Goal: Transaction & Acquisition: Subscribe to service/newsletter

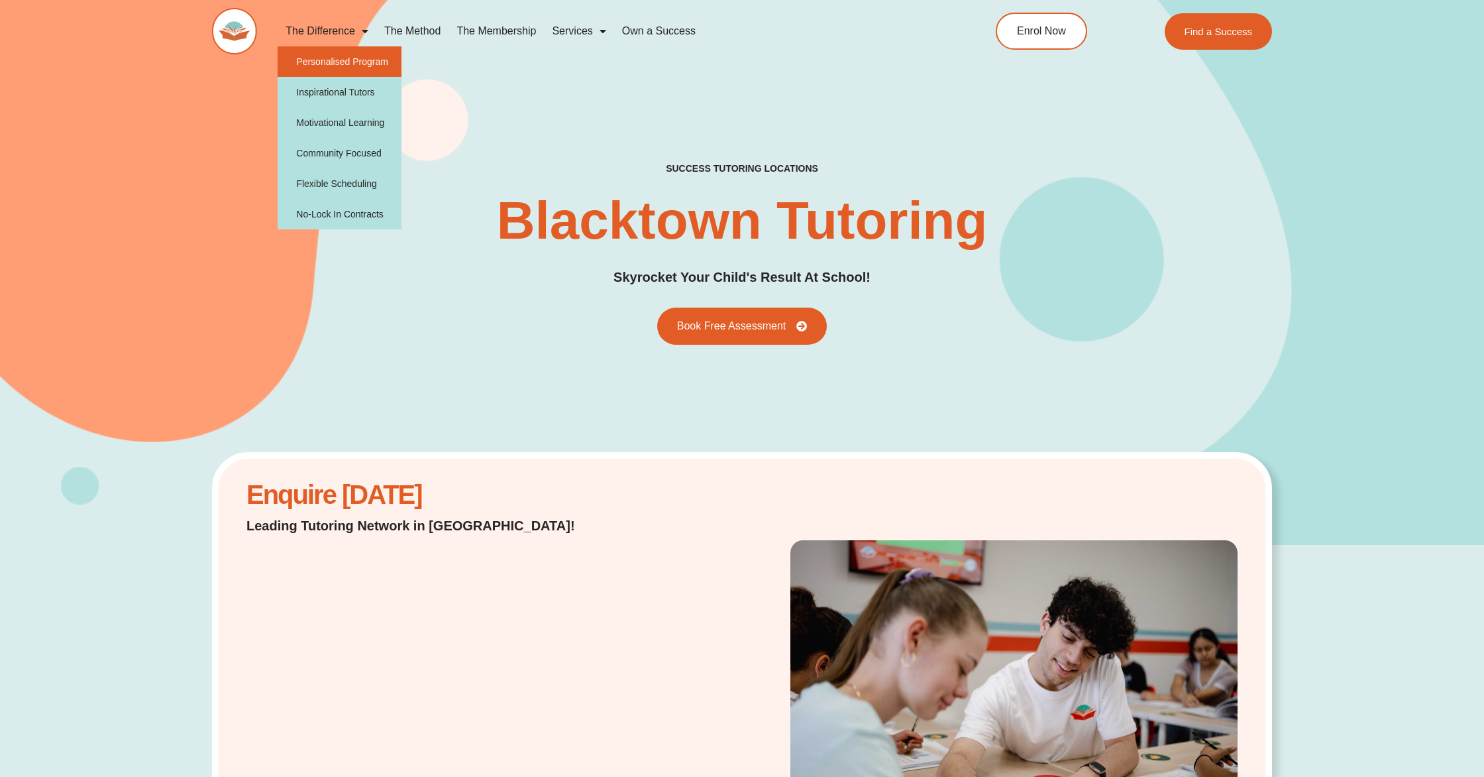
click at [381, 64] on link "Personalised Program" at bounding box center [340, 61] width 124 height 30
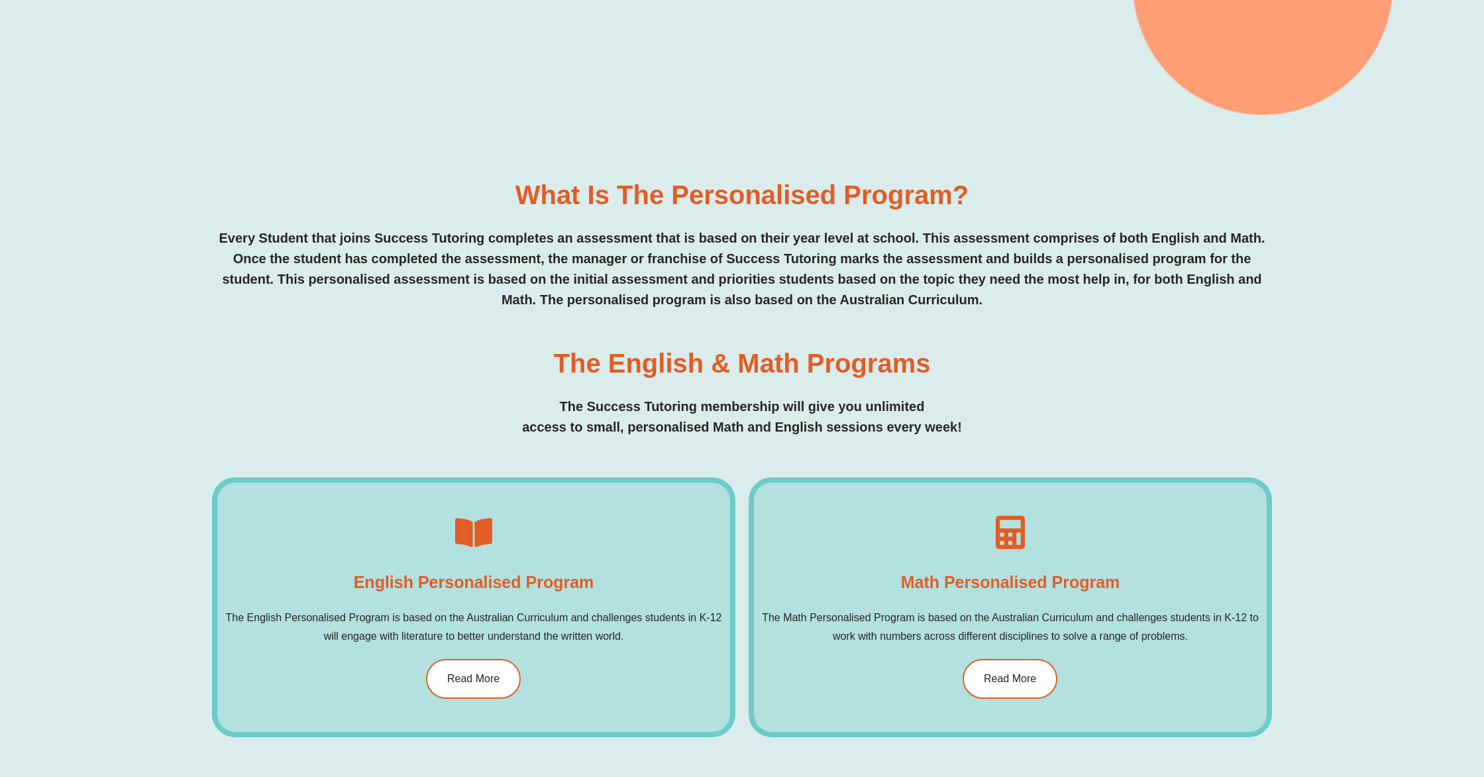
scroll to position [589, 0]
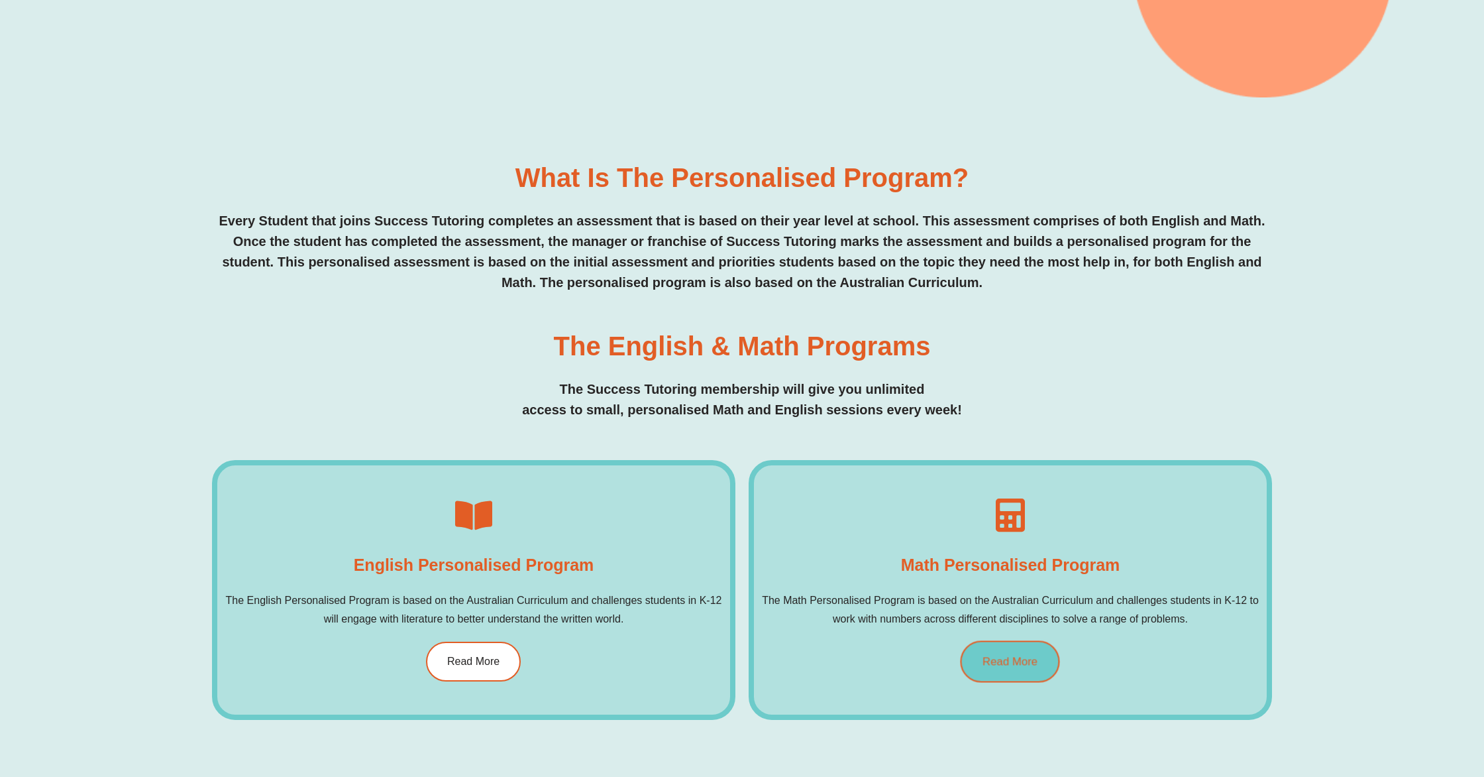
click at [1025, 663] on span "Read More" at bounding box center [1010, 661] width 55 height 11
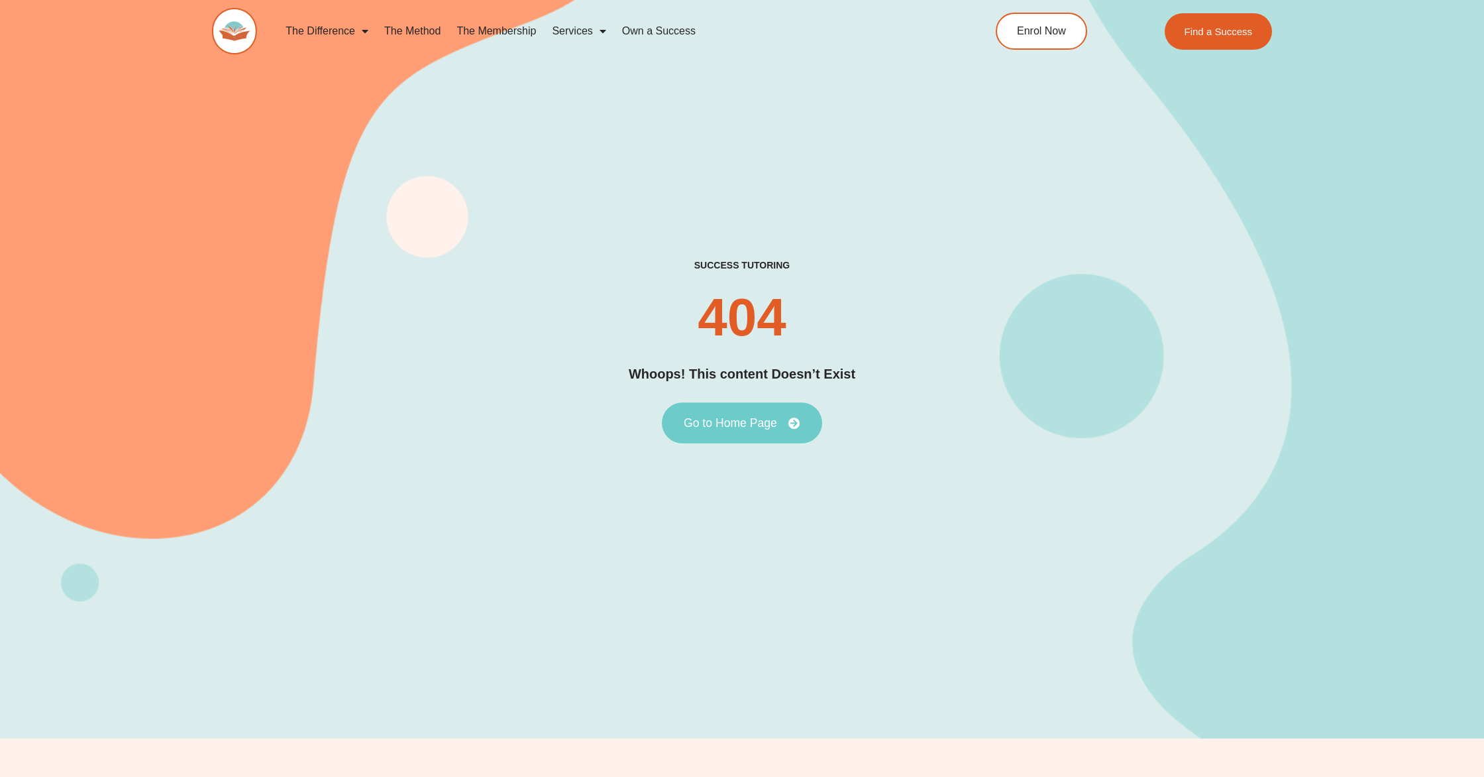
click at [736, 418] on span "Go to Home Page" at bounding box center [730, 423] width 93 height 12
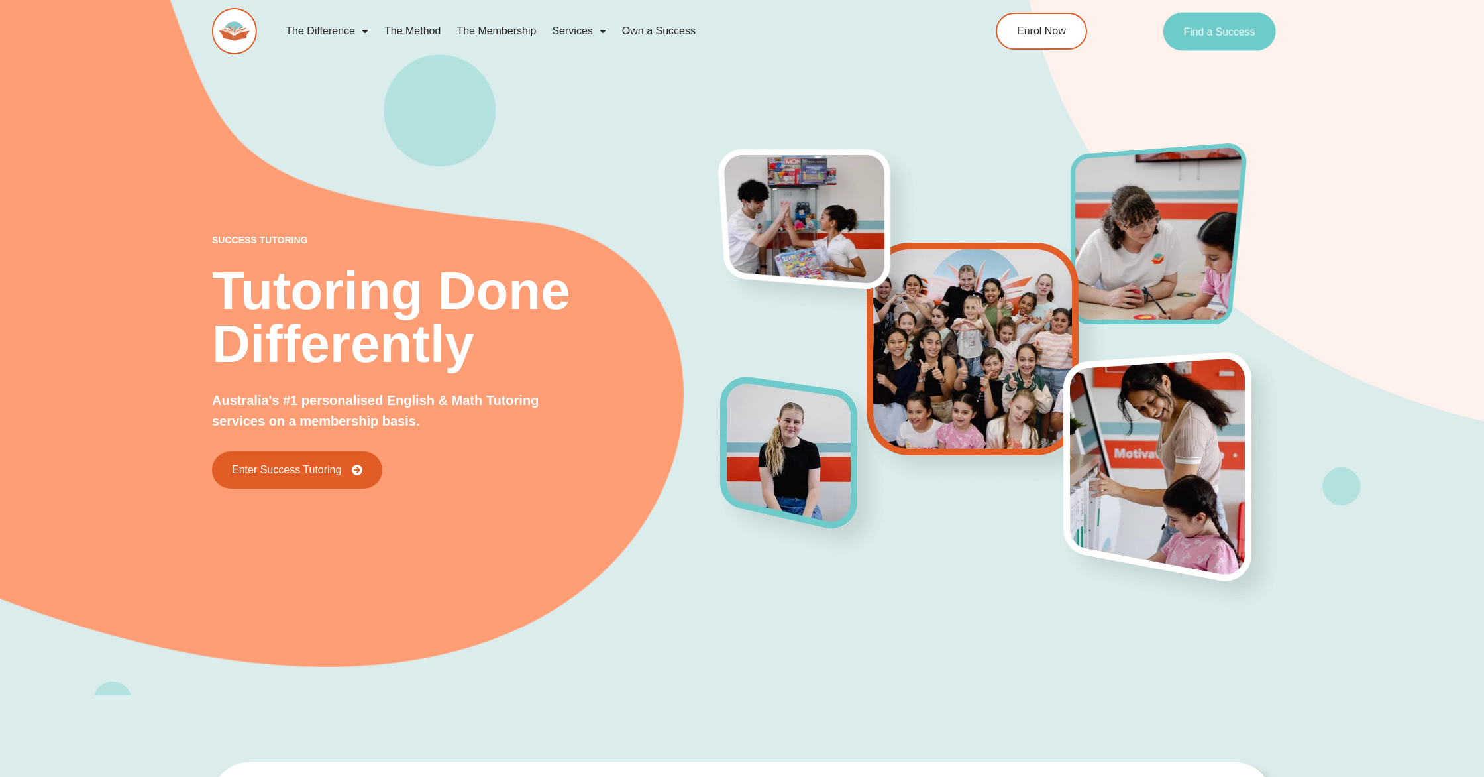
click at [1242, 38] on link "Find a Success" at bounding box center [1219, 31] width 113 height 38
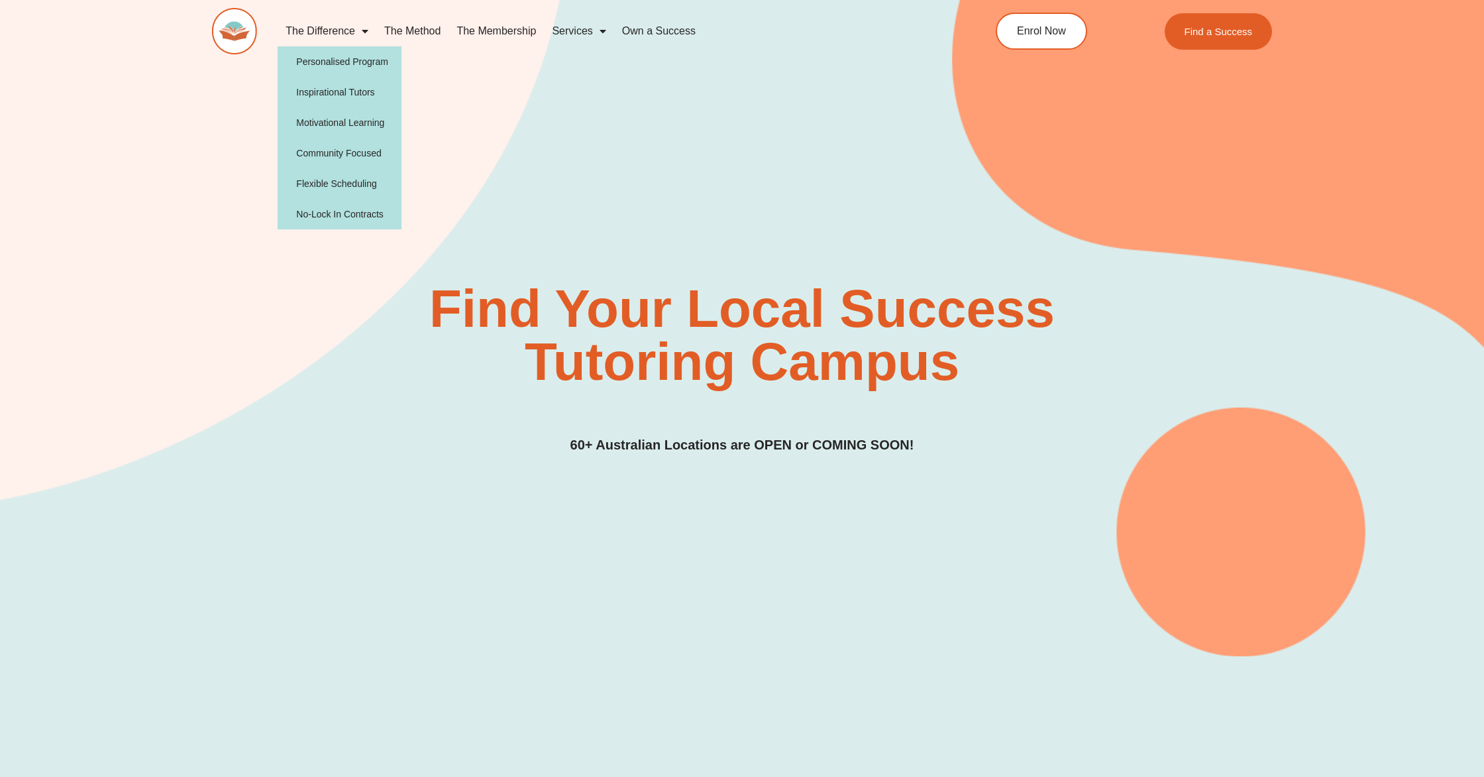
click at [326, 27] on link "The Difference" at bounding box center [327, 31] width 99 height 30
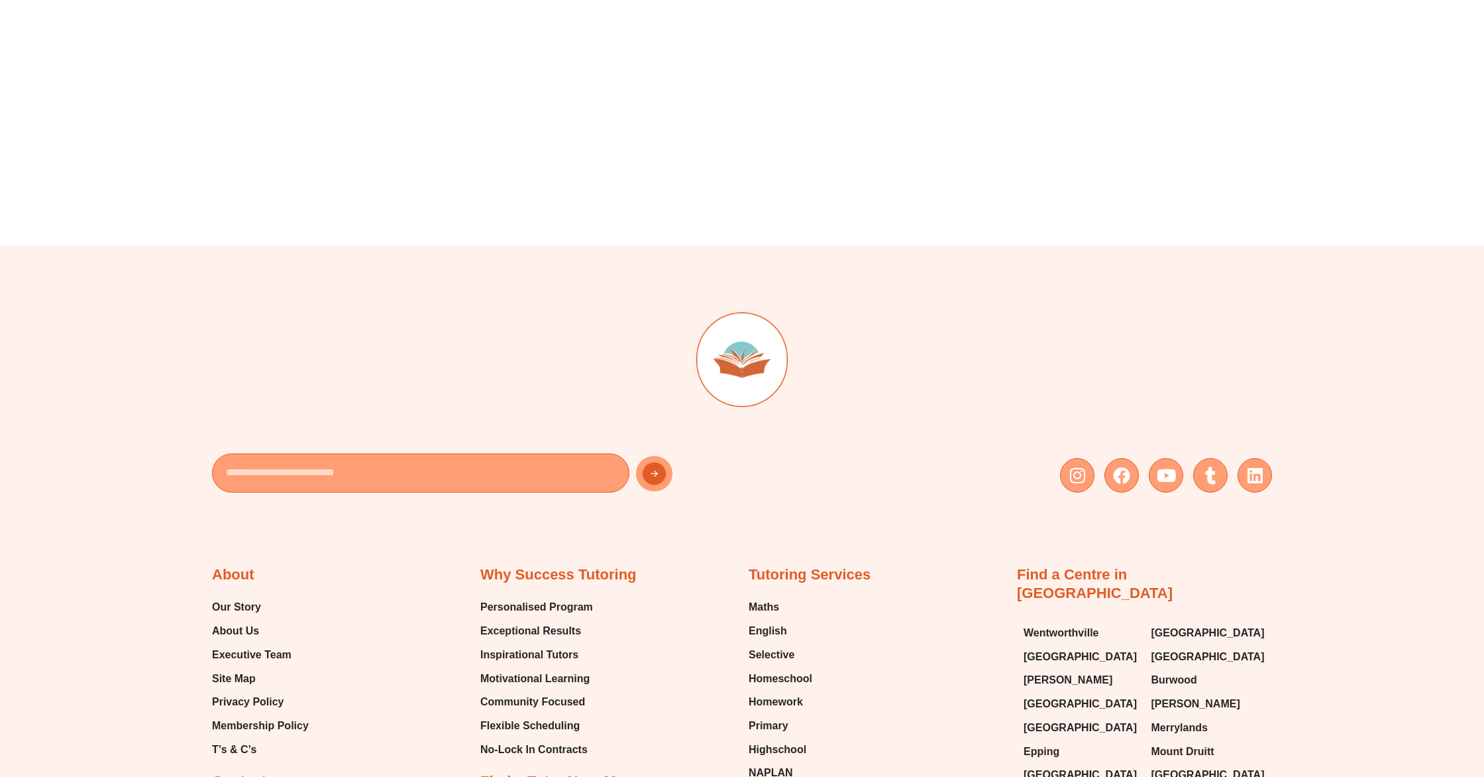
scroll to position [3730, 0]
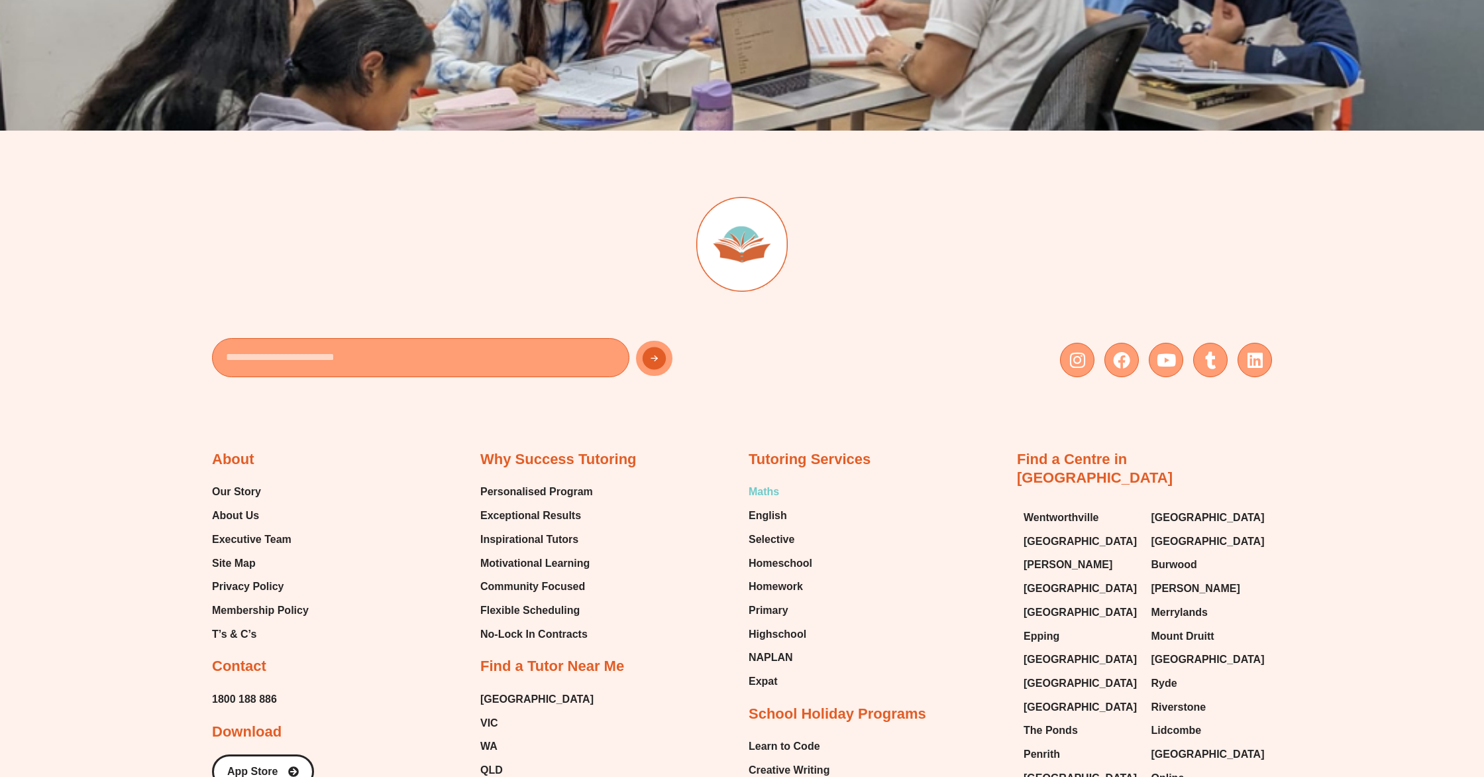
click at [770, 485] on span "Maths" at bounding box center [764, 492] width 30 height 20
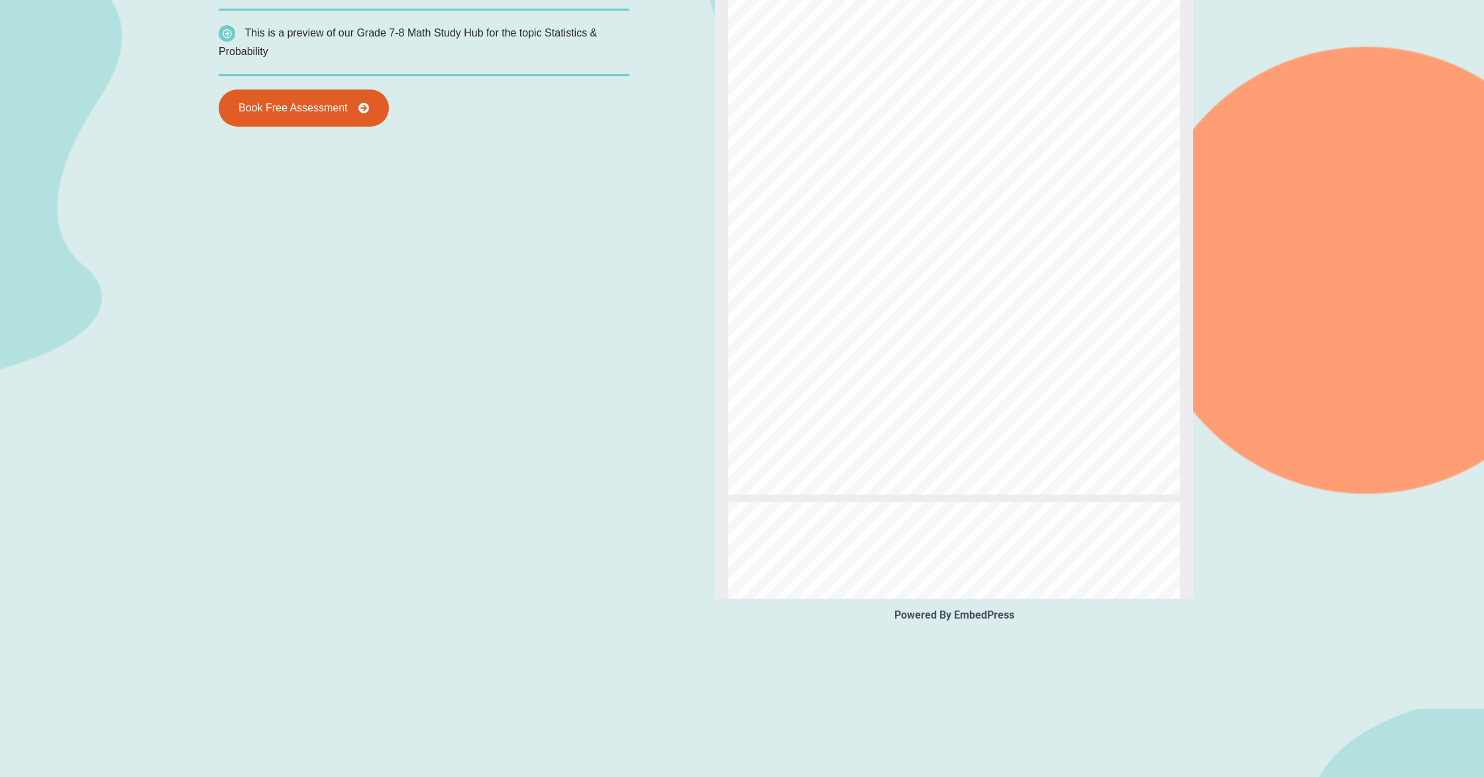
scroll to position [1361, 0]
type input "*"
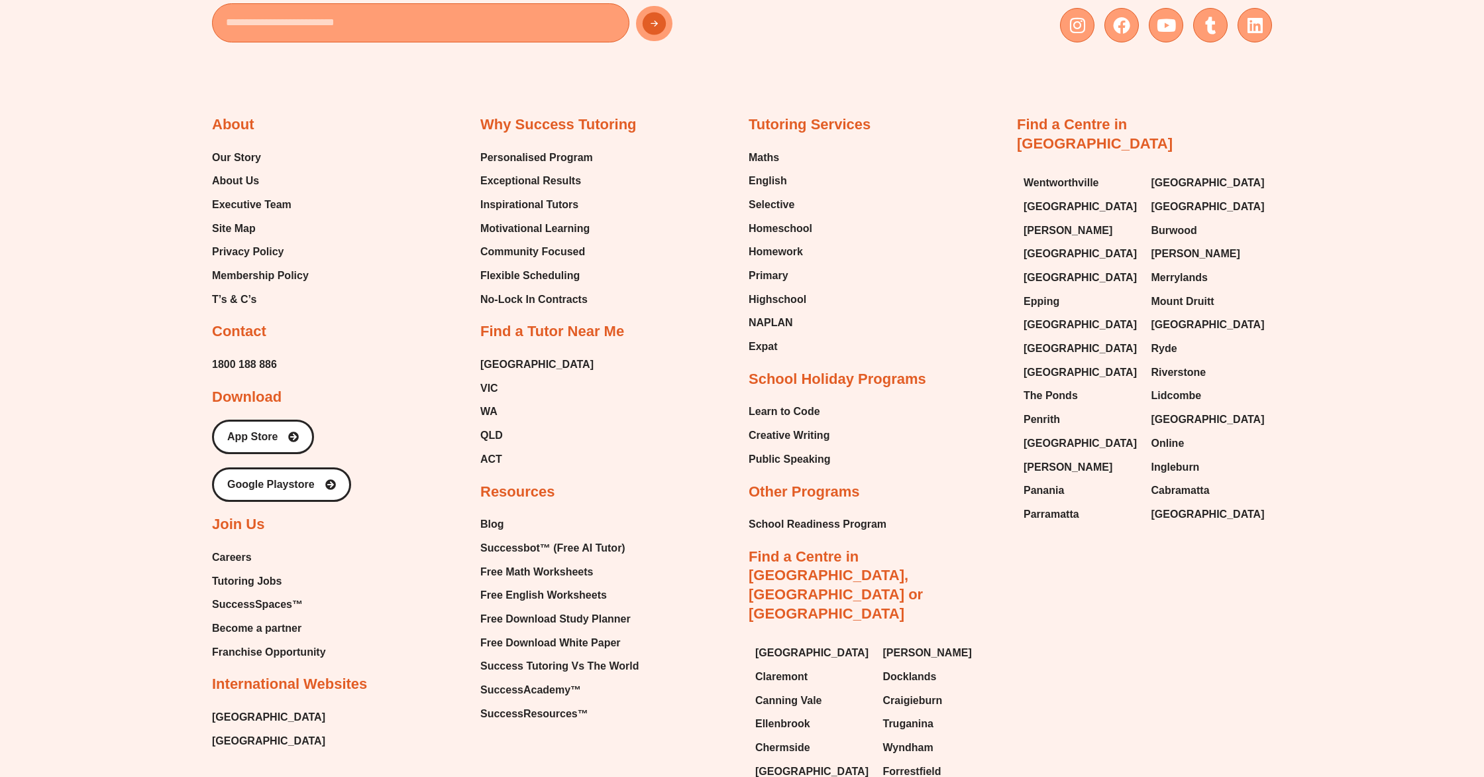
scroll to position [5094, 0]
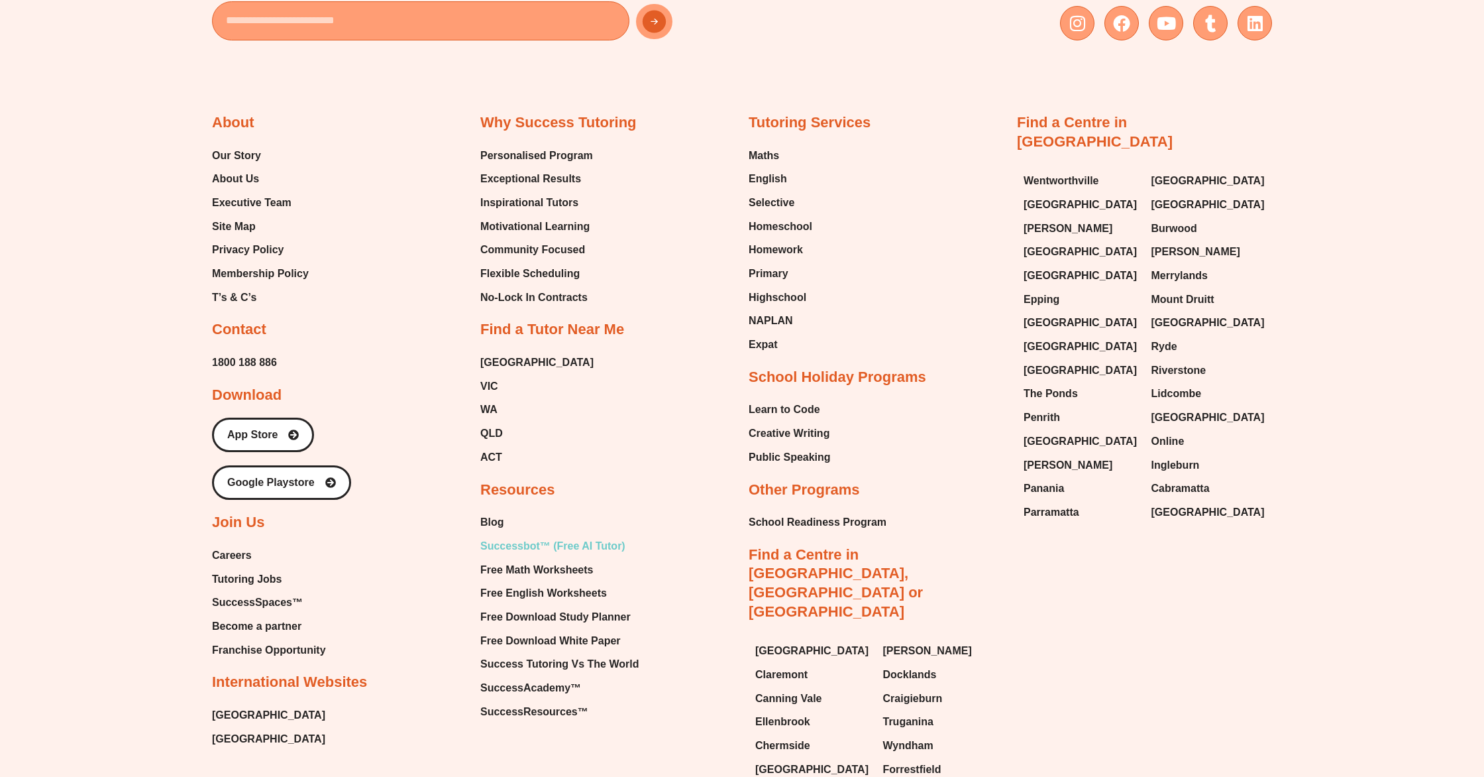
click at [581, 545] on span "Successbot™ (Free AI Tutor)" at bounding box center [552, 546] width 145 height 20
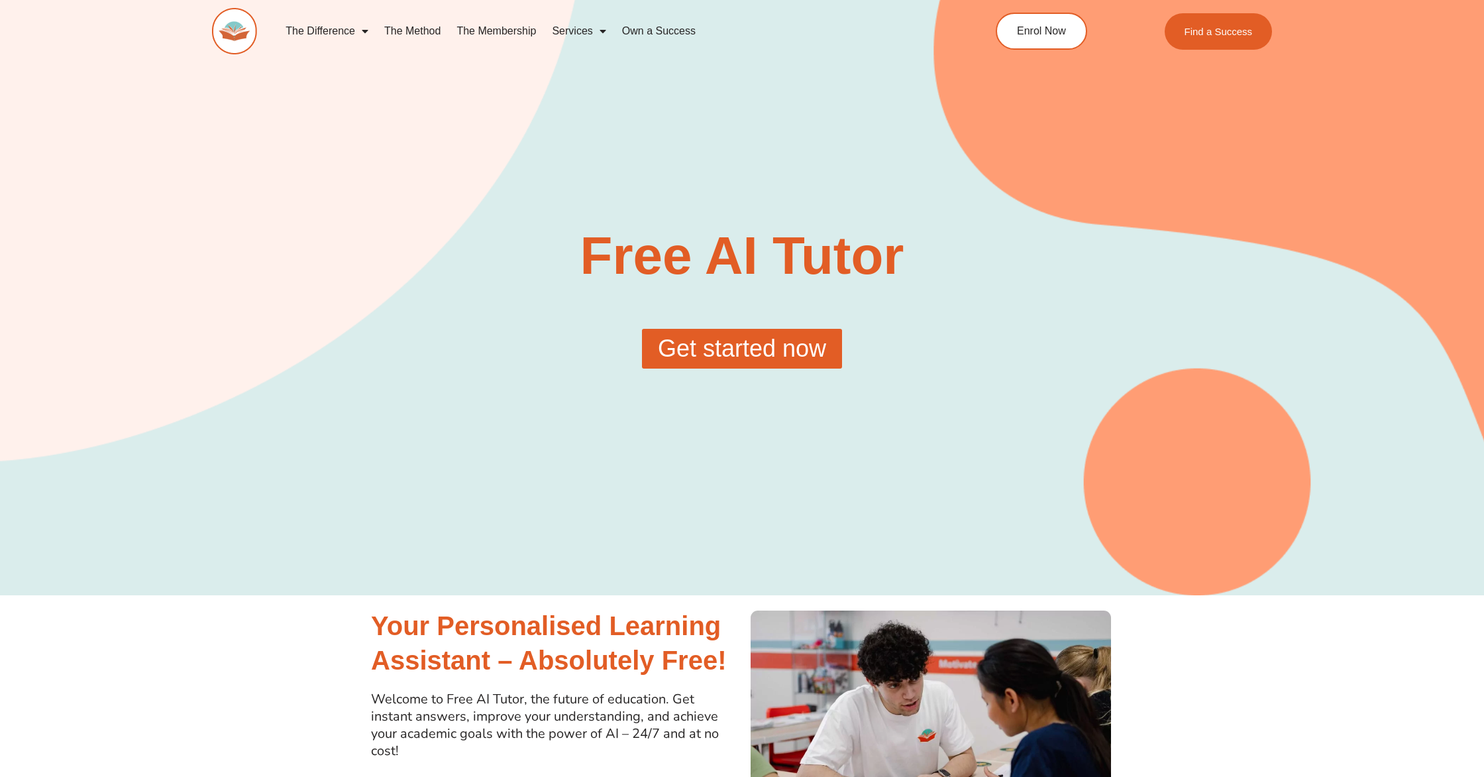
click at [765, 341] on span "Get started now" at bounding box center [742, 349] width 168 height 24
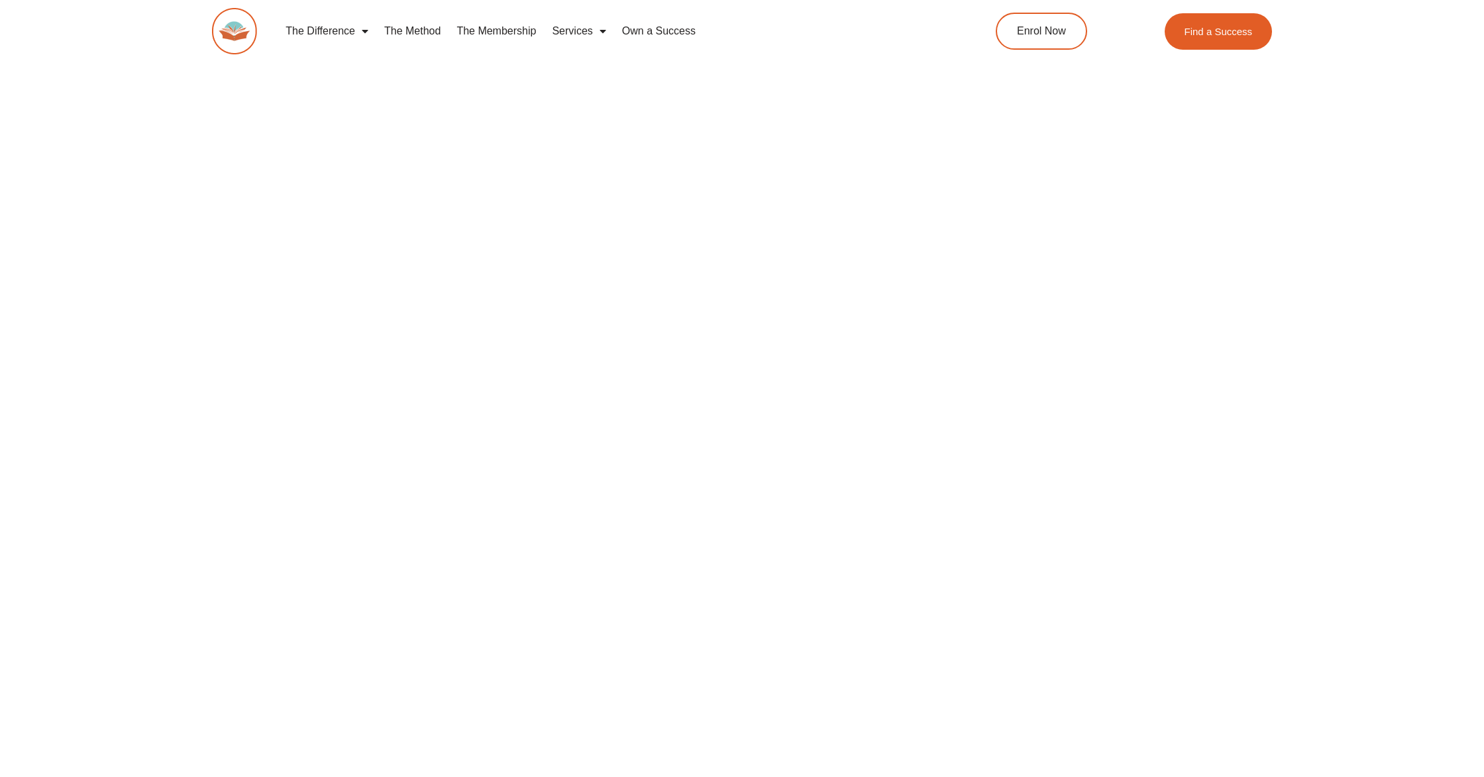
click at [414, 34] on link "The Method" at bounding box center [412, 31] width 72 height 30
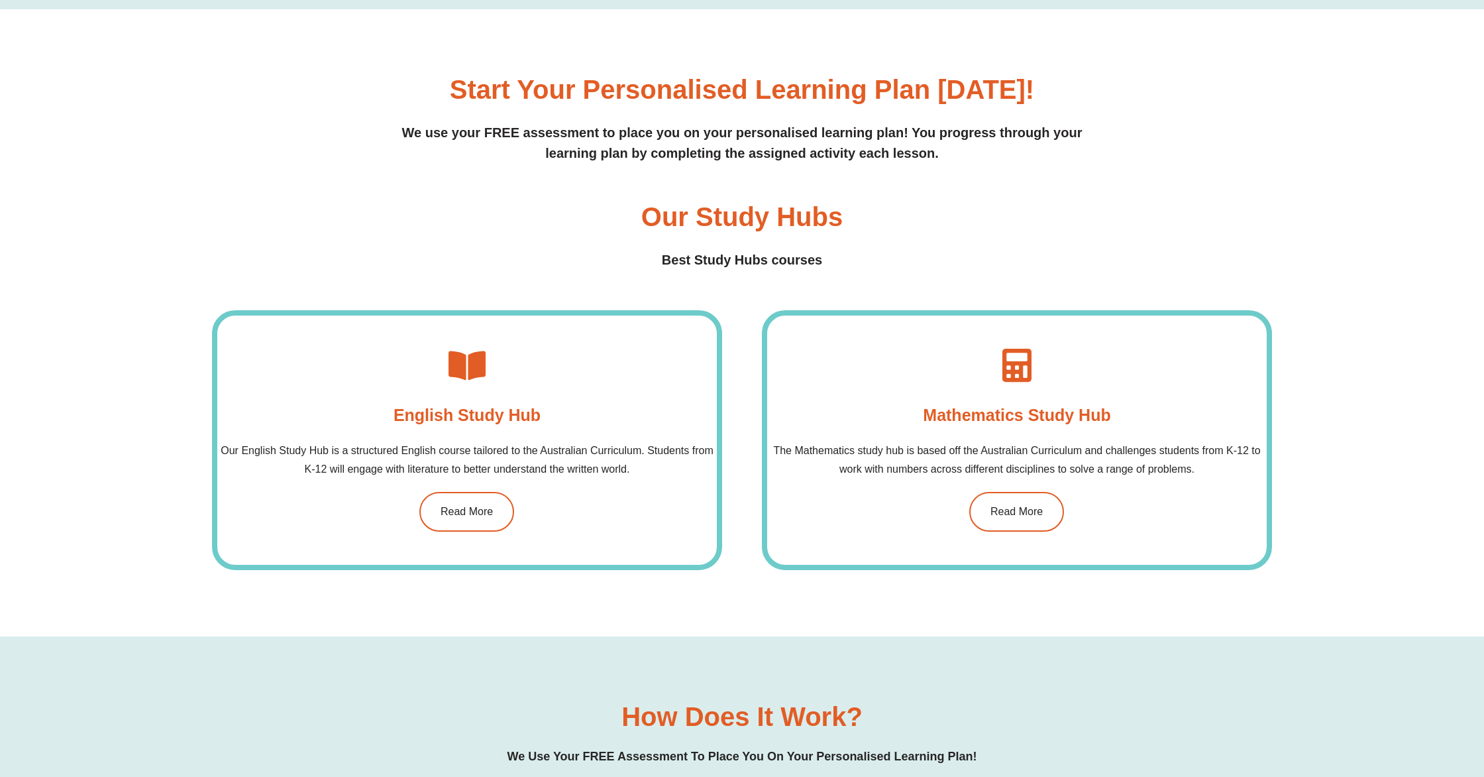
scroll to position [1019, 0]
click at [1013, 504] on span "Read More" at bounding box center [1016, 509] width 55 height 11
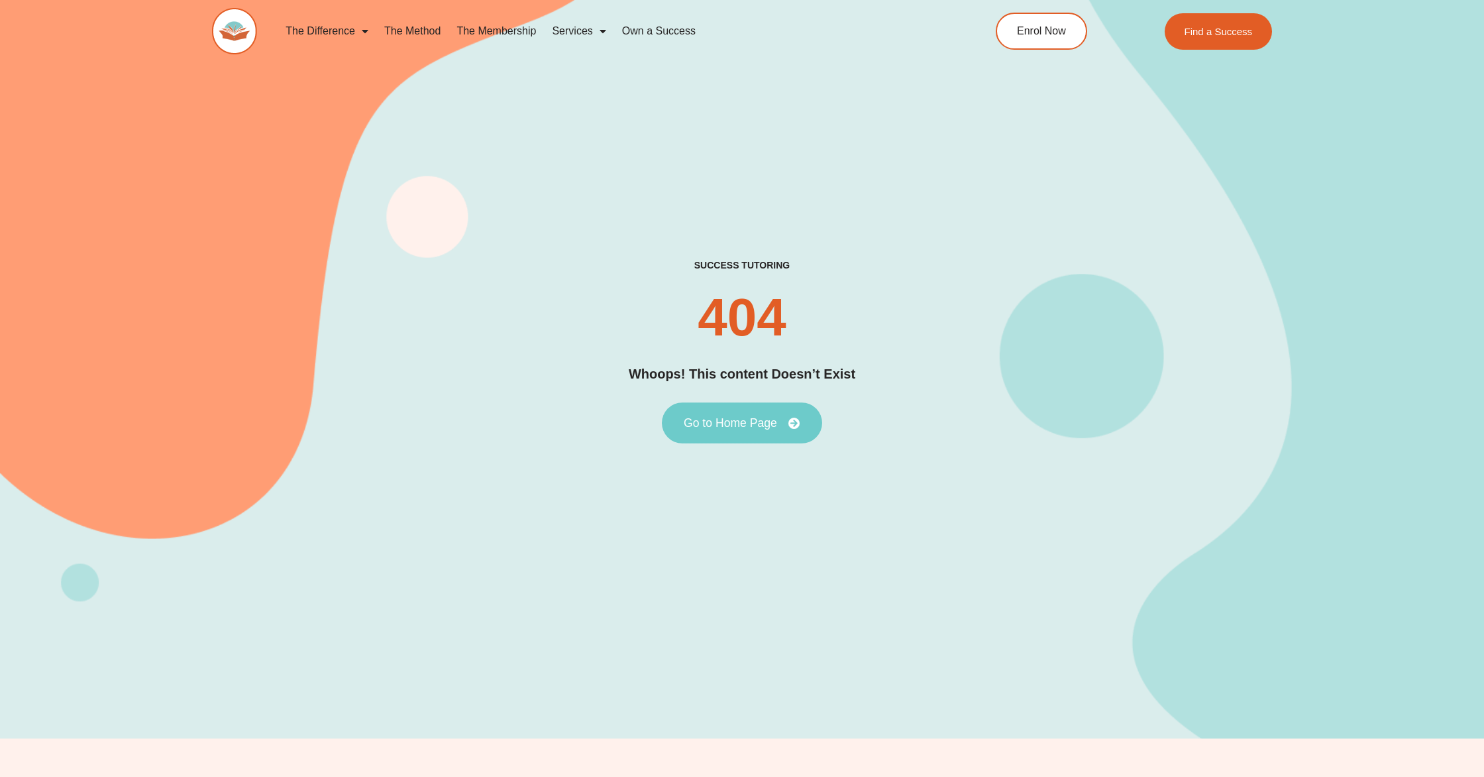
click at [777, 413] on link "Go to Home Page" at bounding box center [742, 422] width 160 height 41
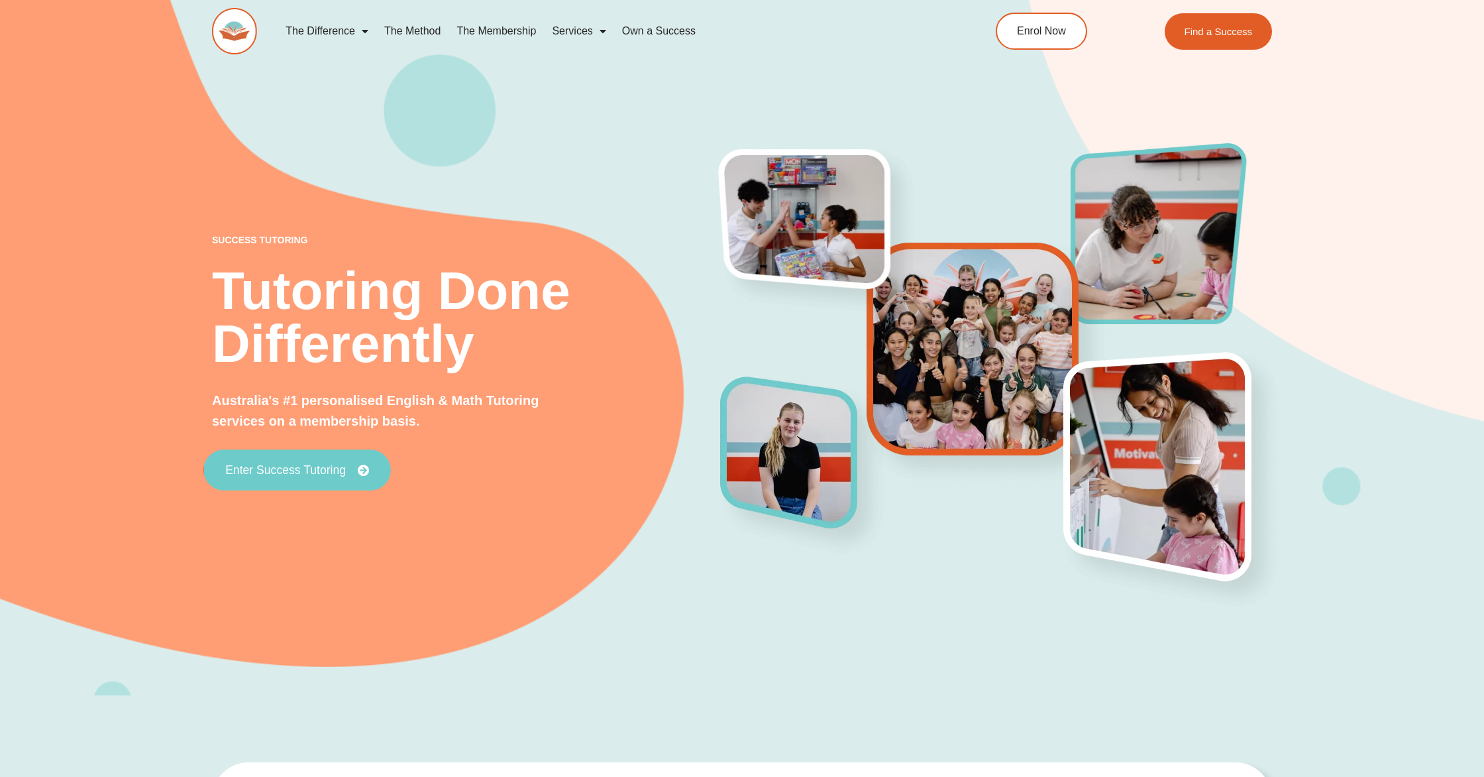
click at [284, 476] on span "Enter Success Tutoring" at bounding box center [285, 470] width 121 height 12
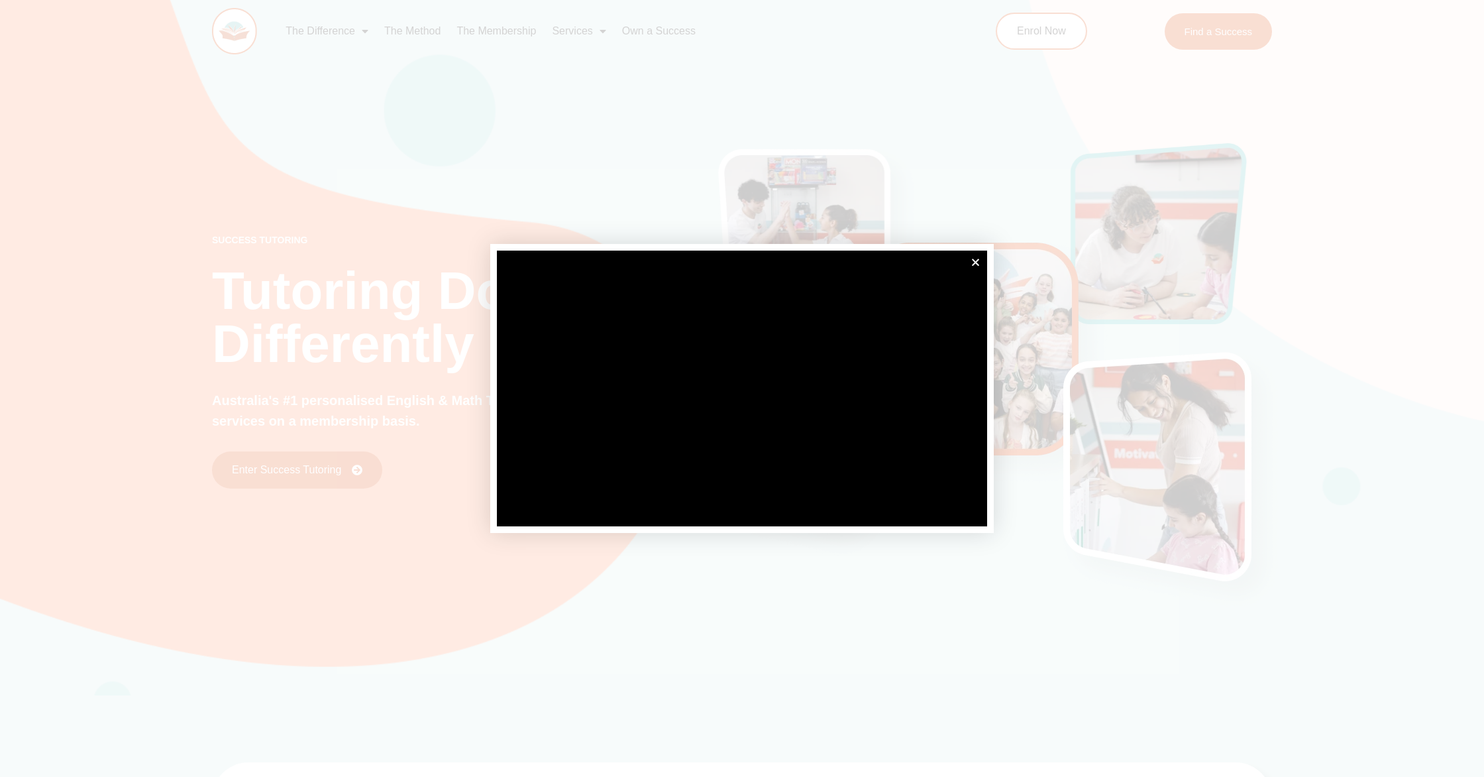
scroll to position [1, 0]
click at [976, 258] on icon "Close" at bounding box center [976, 262] width 10 height 10
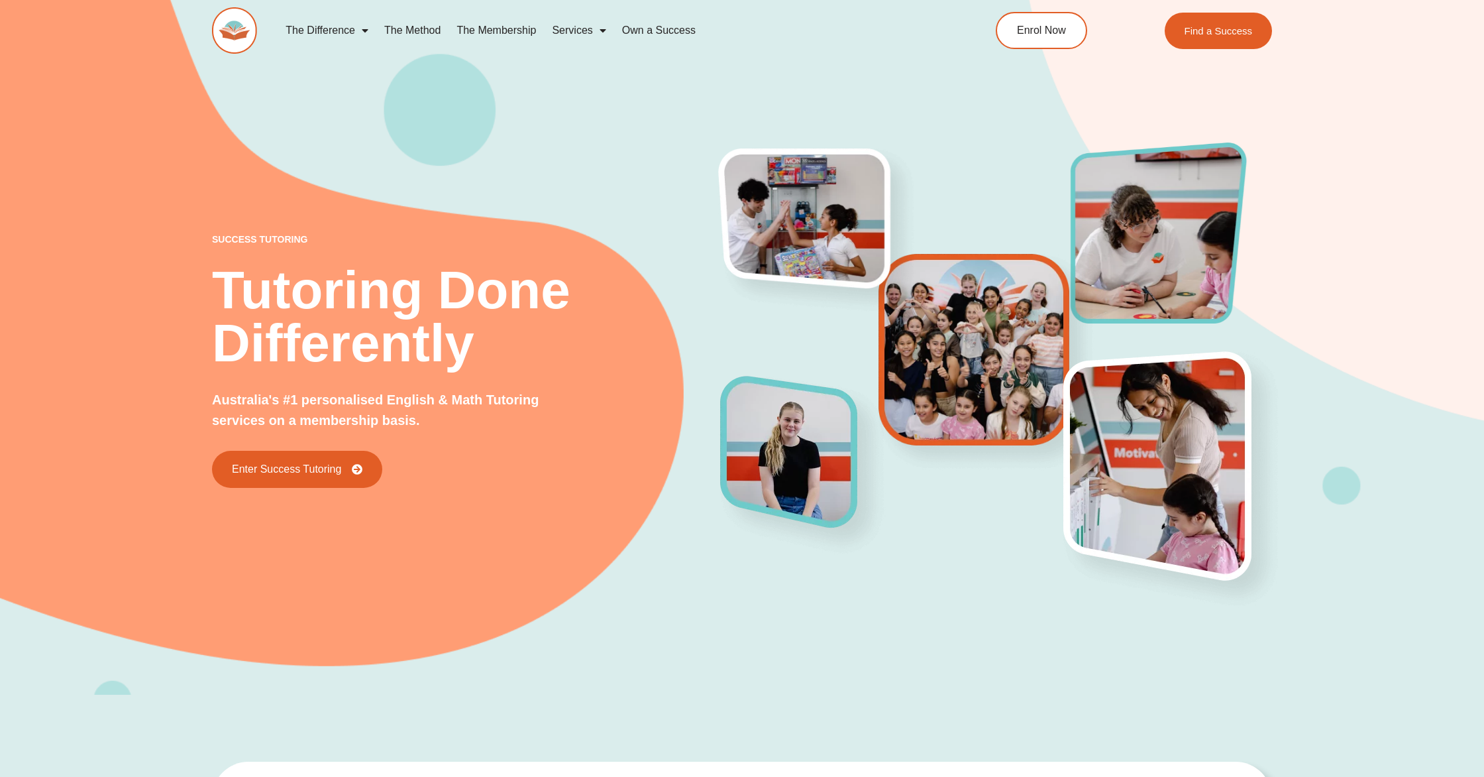
click at [979, 258] on img at bounding box center [986, 361] width 227 height 227
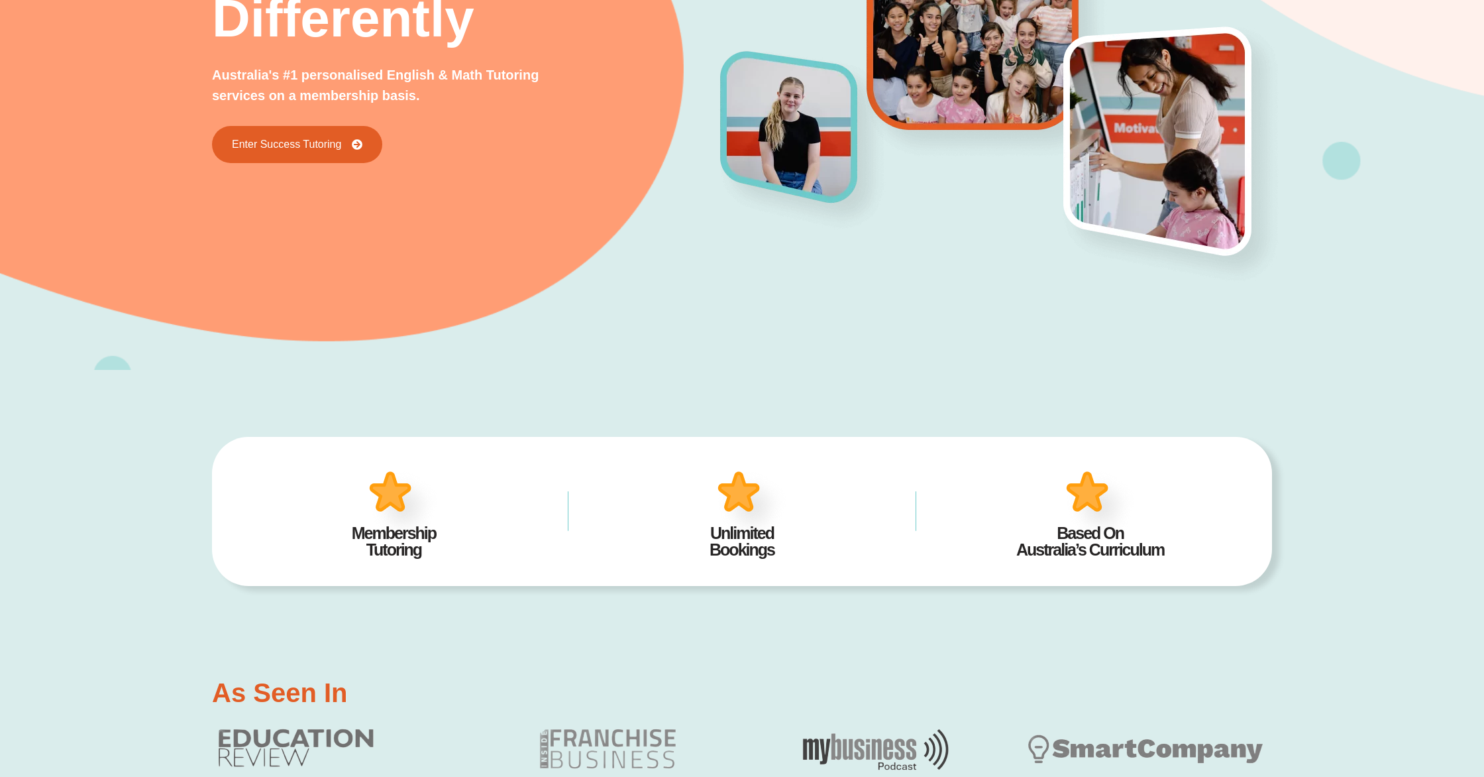
scroll to position [0, 0]
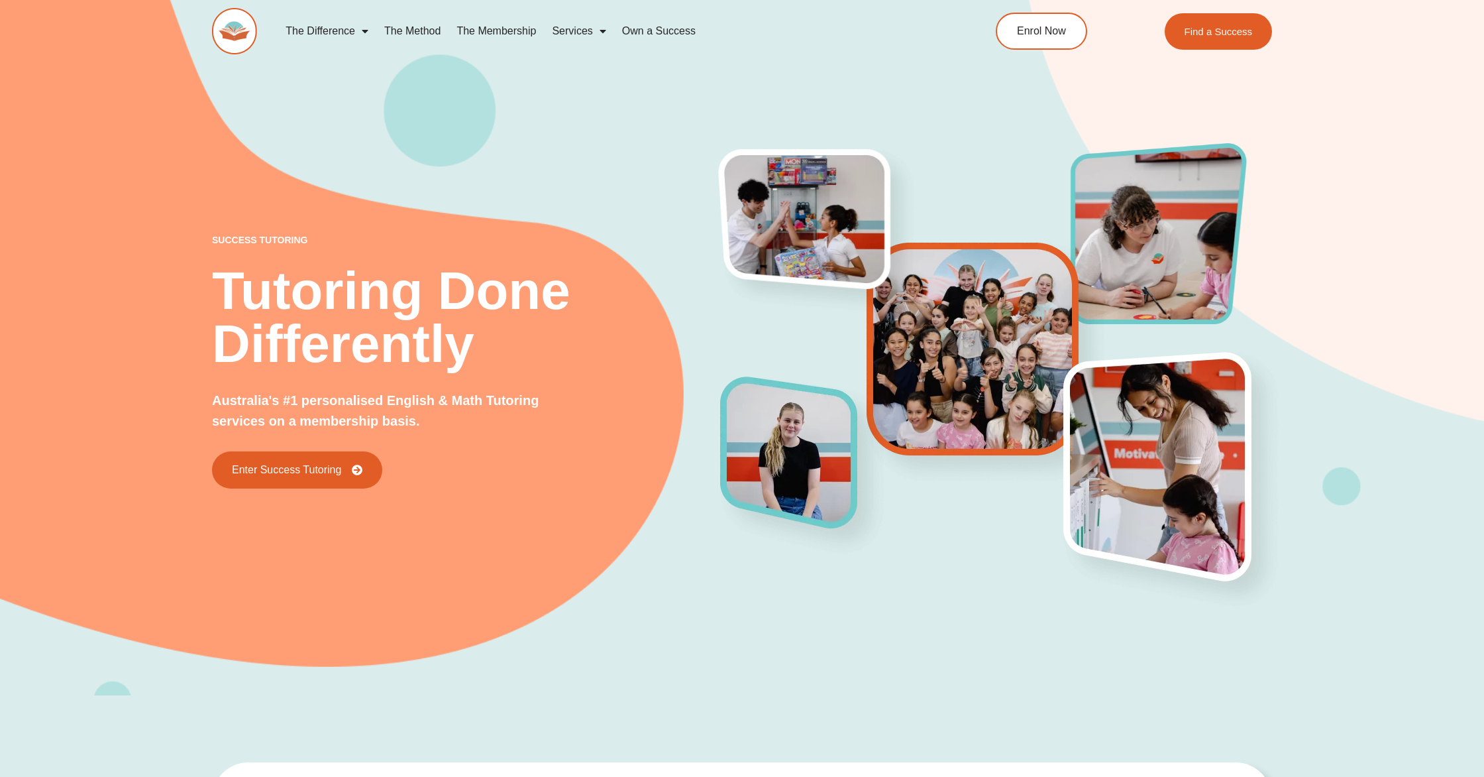
click at [493, 28] on link "The Membership" at bounding box center [496, 31] width 95 height 30
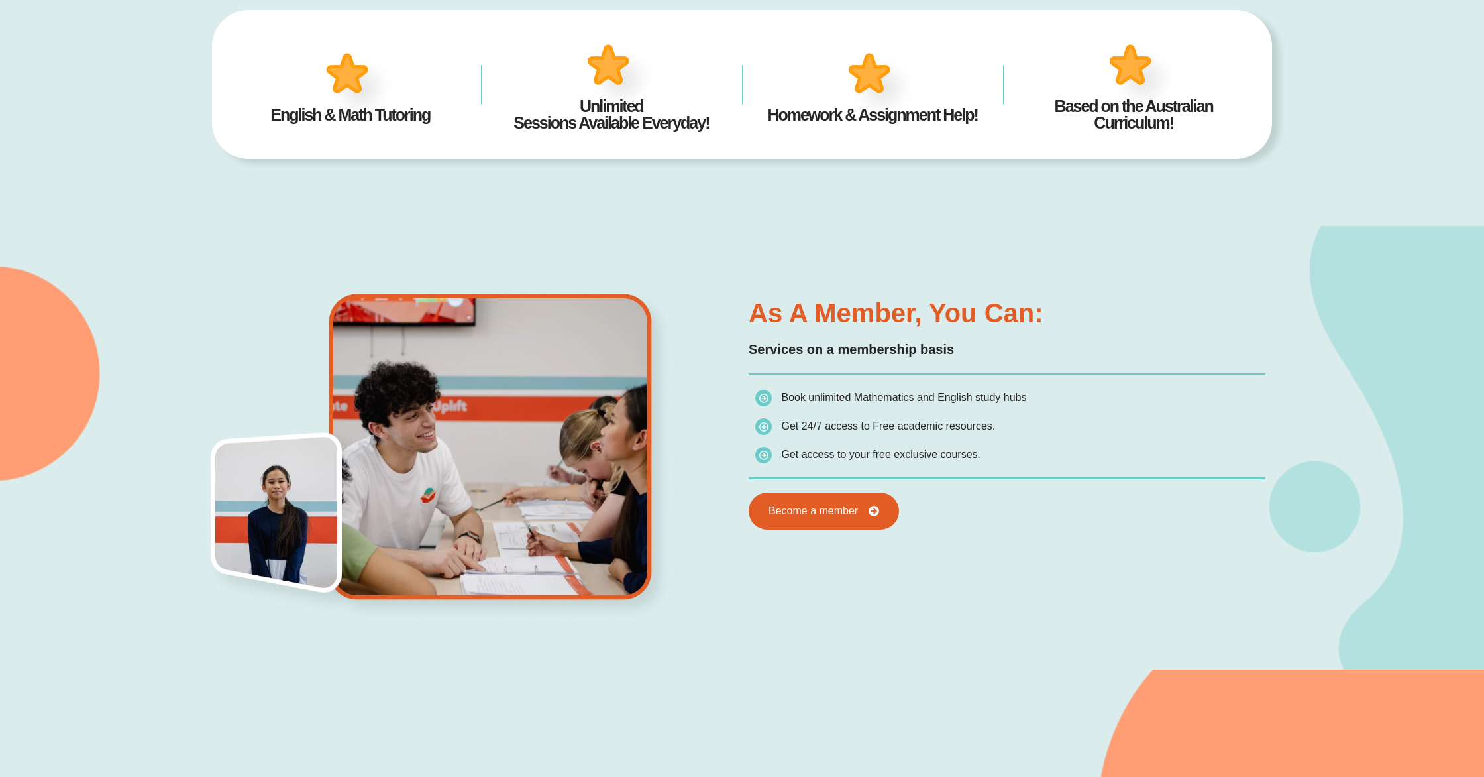
scroll to position [706, 0]
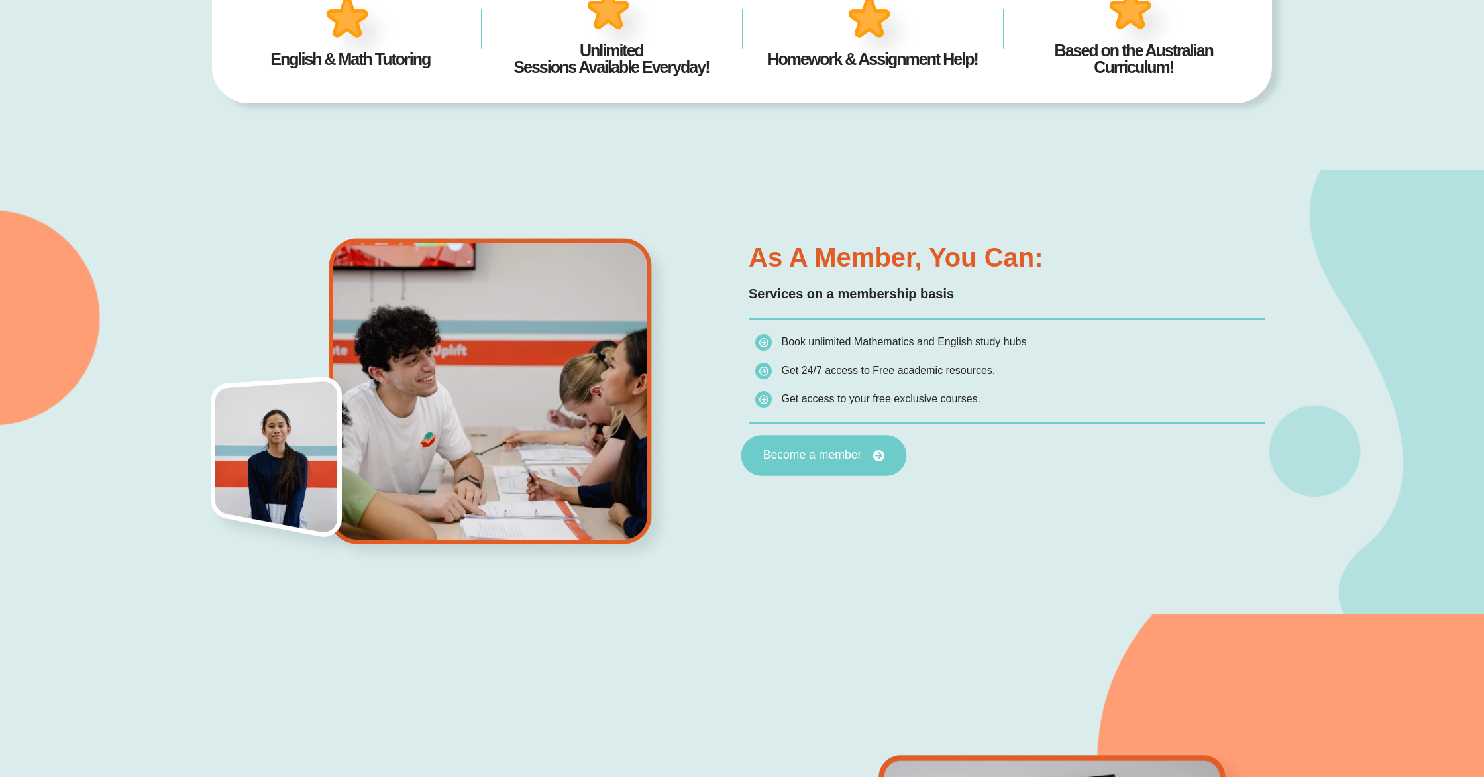
click at [821, 438] on link "Become a member" at bounding box center [825, 455] width 166 height 41
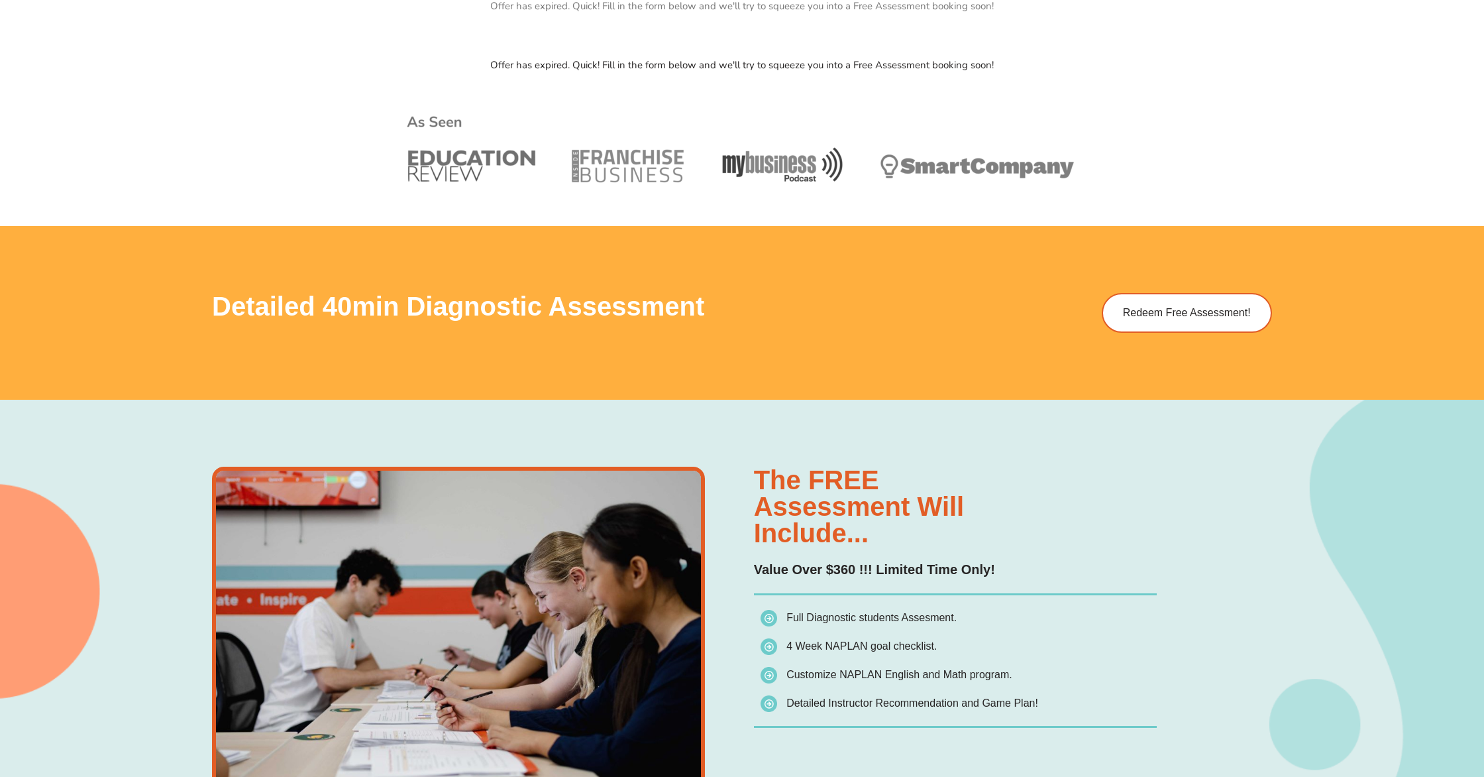
scroll to position [786, 0]
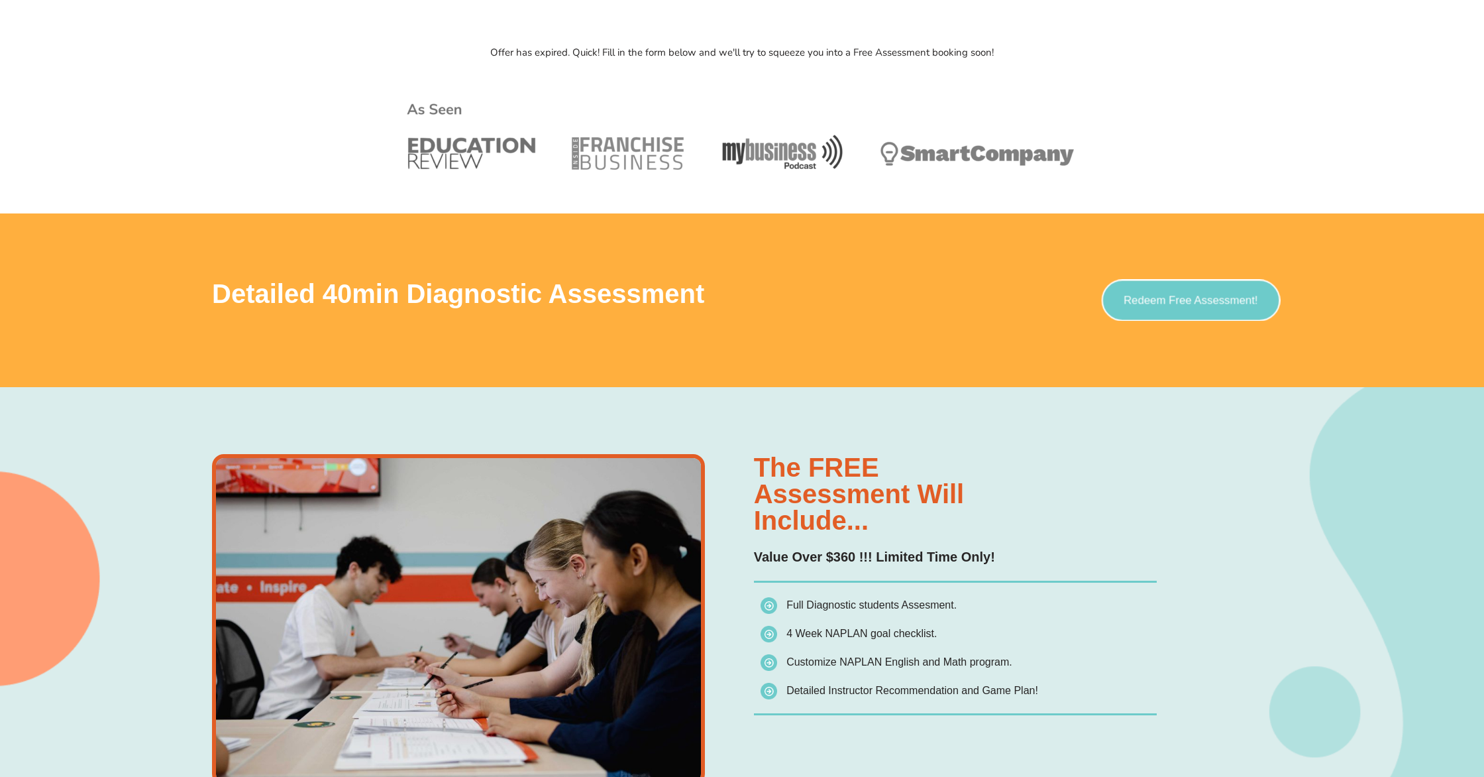
click at [1232, 296] on span "Redeem Free Assessment!" at bounding box center [1191, 300] width 135 height 11
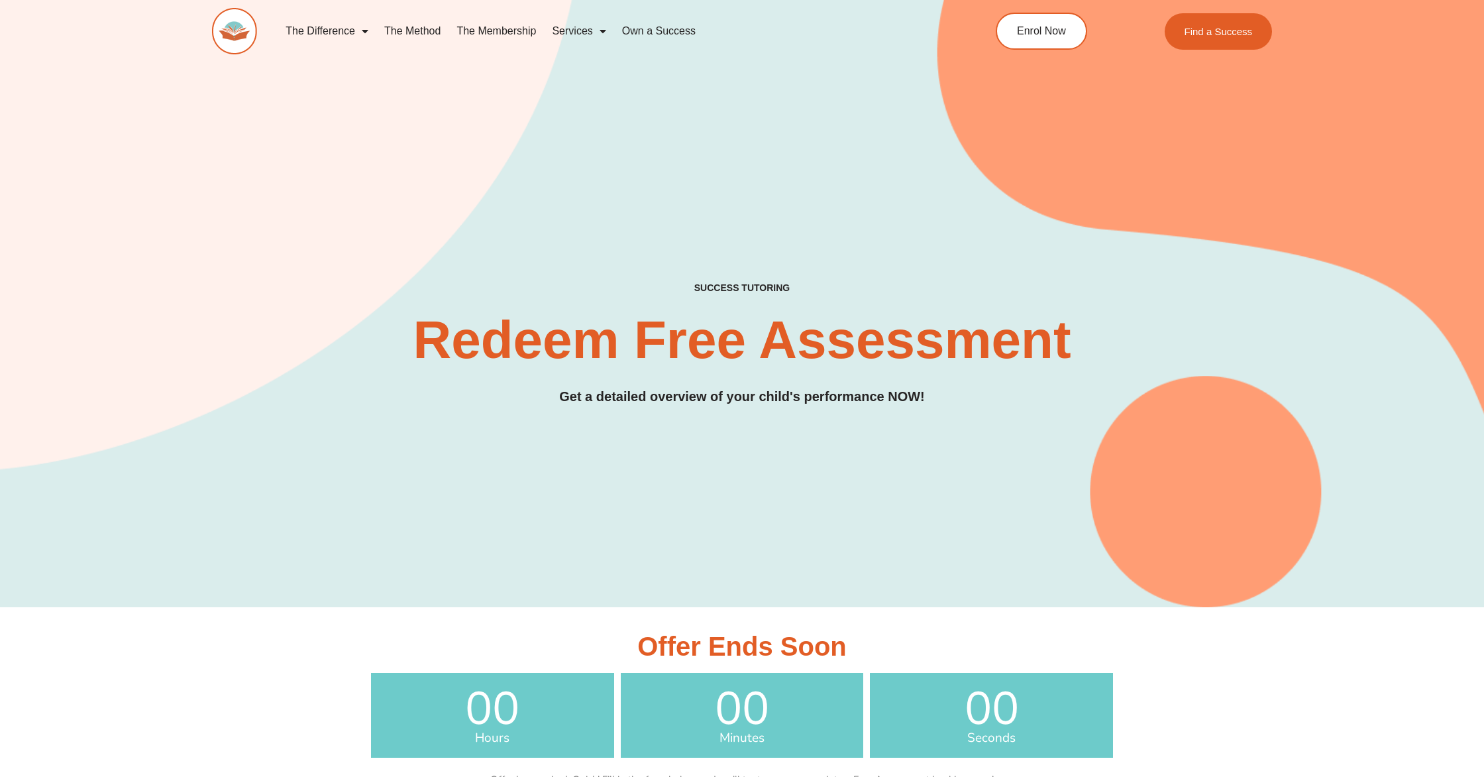
click at [657, 36] on link "Own a Success" at bounding box center [658, 31] width 89 height 30
click at [416, 30] on link "The Method" at bounding box center [412, 31] width 72 height 30
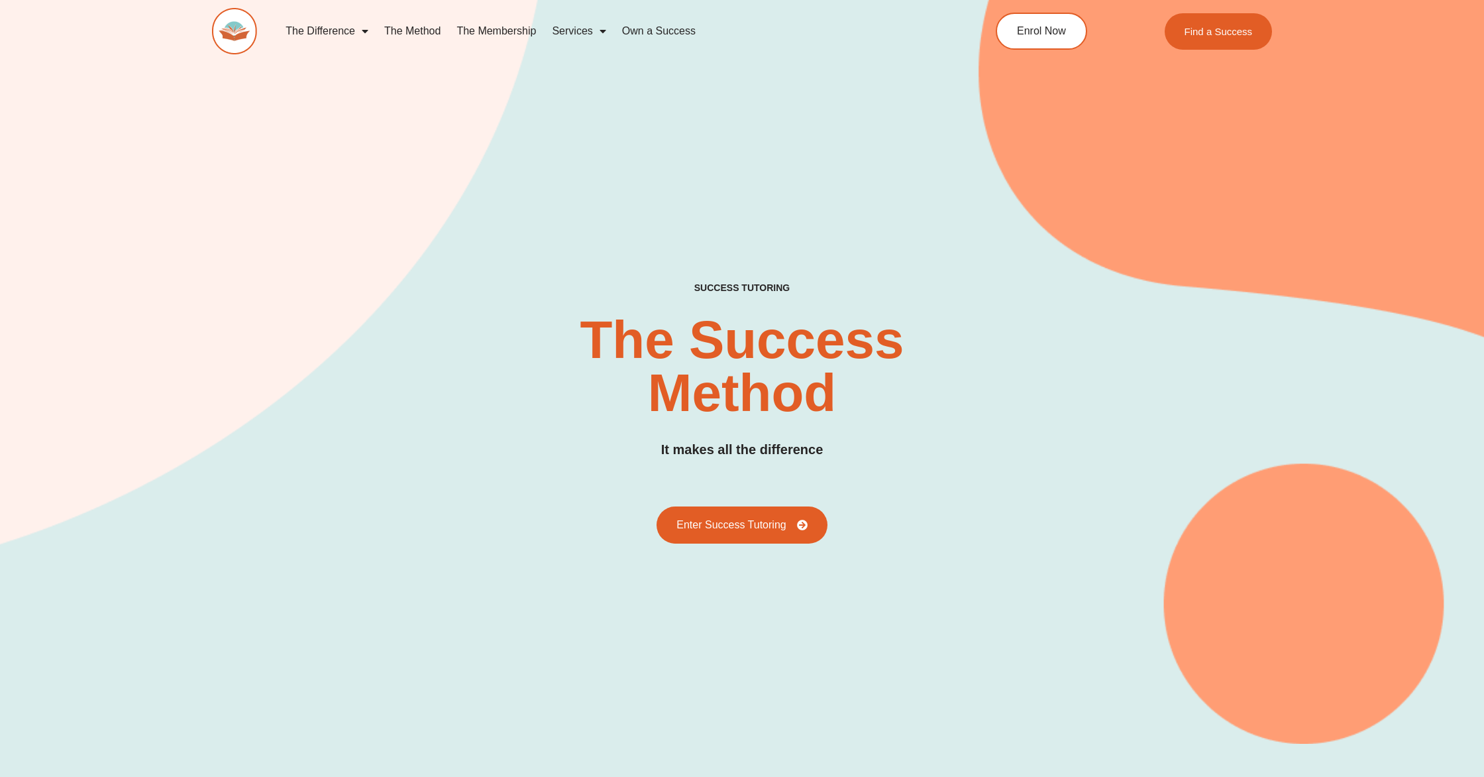
click at [516, 40] on link "The Membership" at bounding box center [496, 31] width 95 height 30
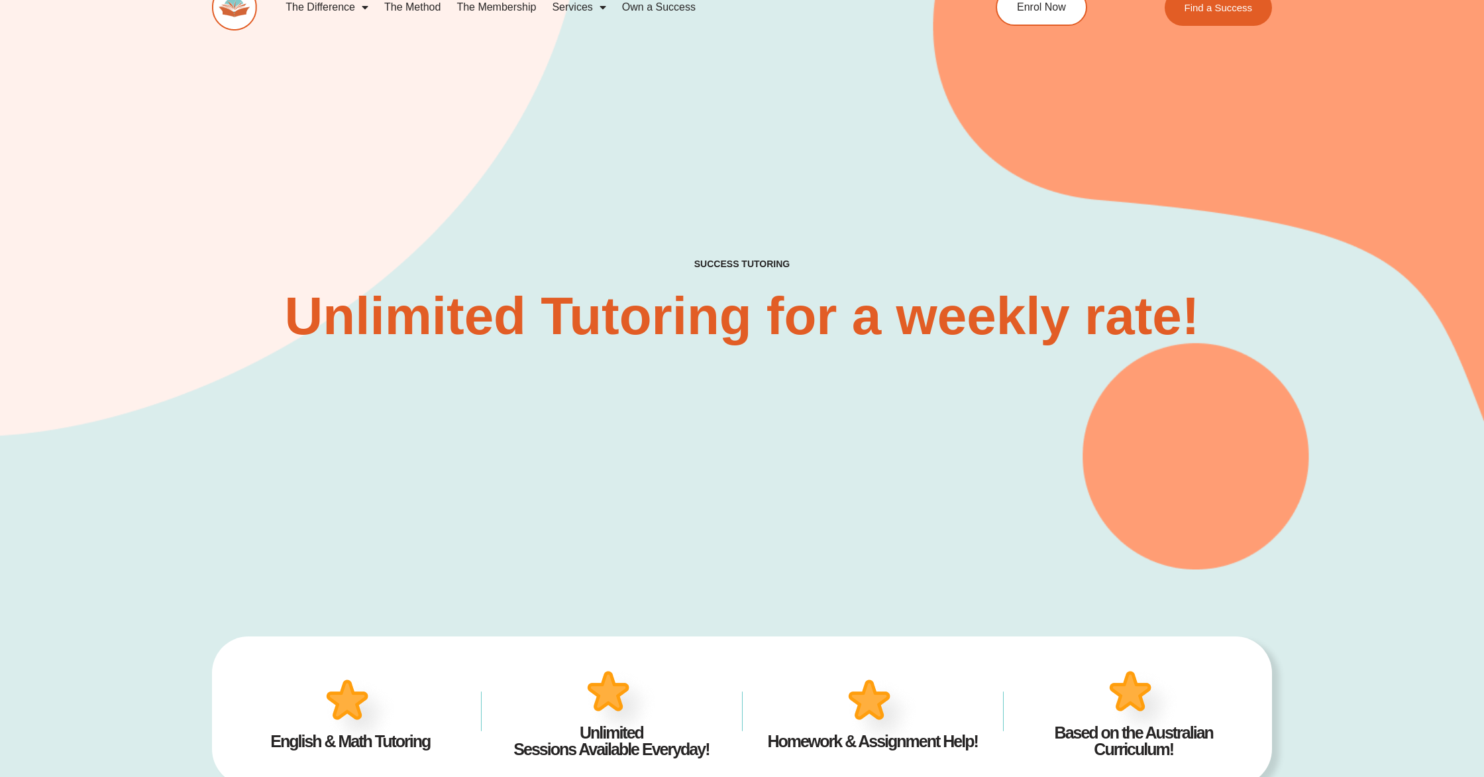
scroll to position [27, 0]
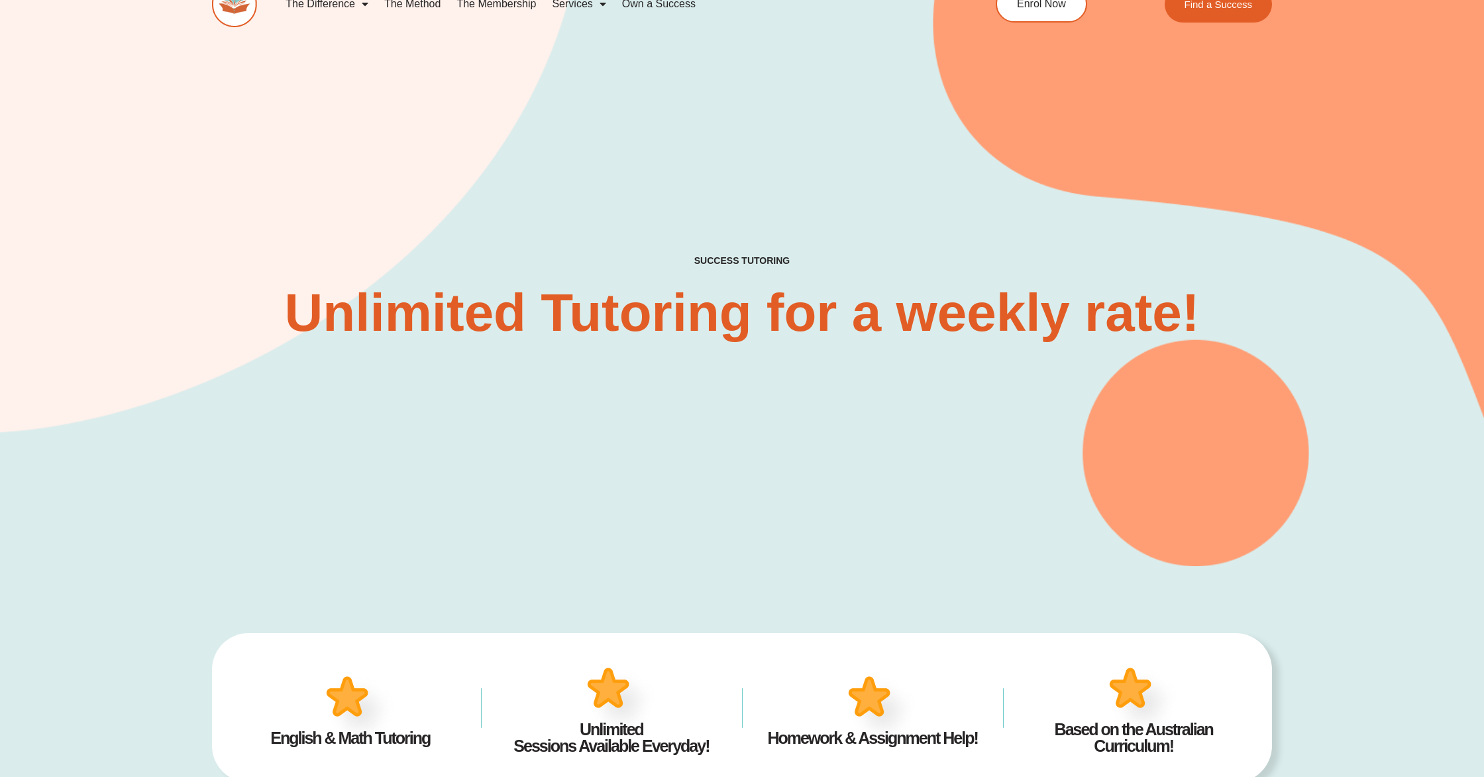
drag, startPoint x: 1141, startPoint y: 504, endPoint x: 1344, endPoint y: 553, distance: 208.6
click at [1252, 516] on div "SUCCESS TUTORING​ Unlimited Tutoring for a weekly rate!" at bounding box center [742, 250] width 1060 height 632
drag, startPoint x: 1119, startPoint y: 442, endPoint x: 911, endPoint y: 416, distance: 210.3
click at [911, 416] on div "SUCCESS TUTORING​ Unlimited Tutoring for a weekly rate!" at bounding box center [742, 250] width 1484 height 632
click at [1215, 6] on span "Find a Success" at bounding box center [1220, 4] width 72 height 11
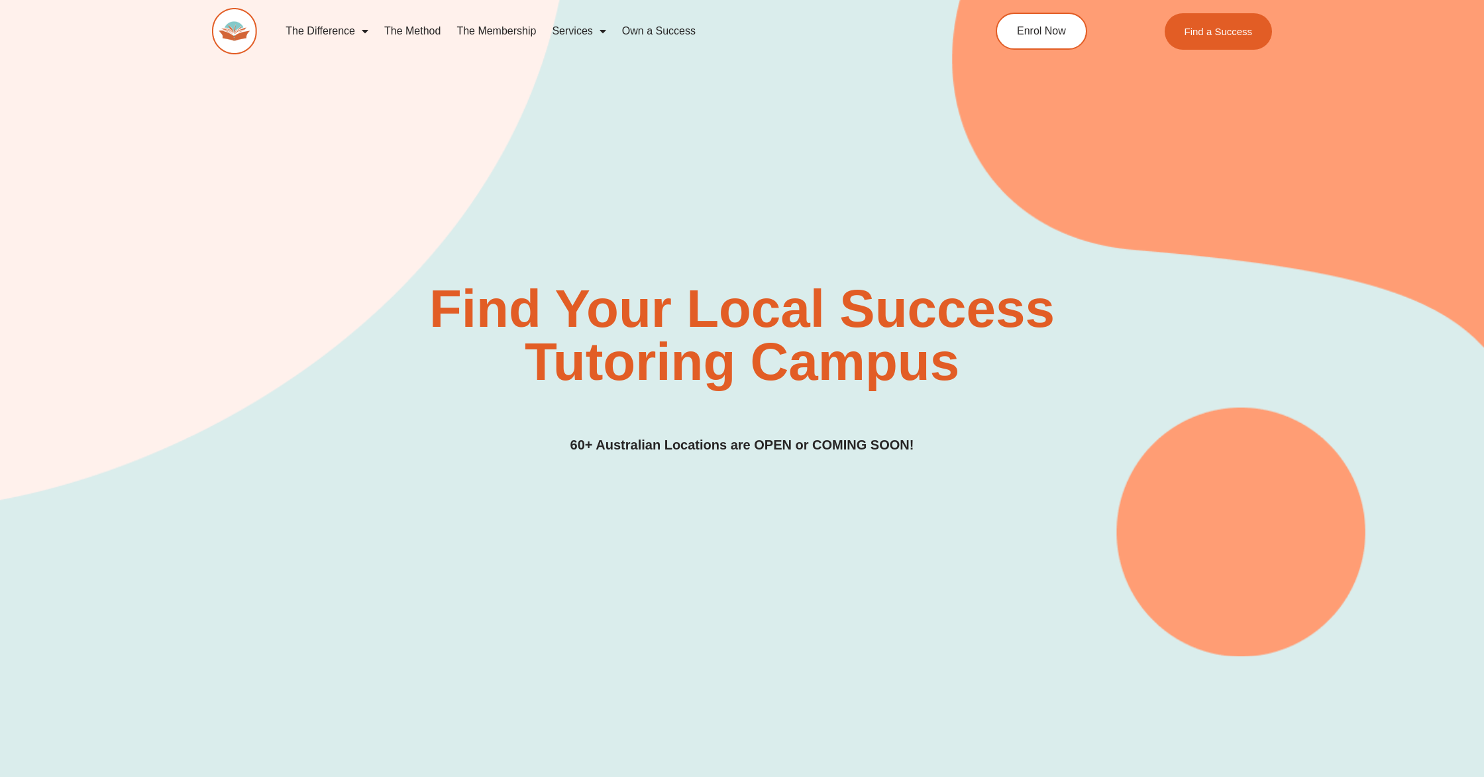
click at [493, 30] on link "The Membership" at bounding box center [496, 31] width 95 height 30
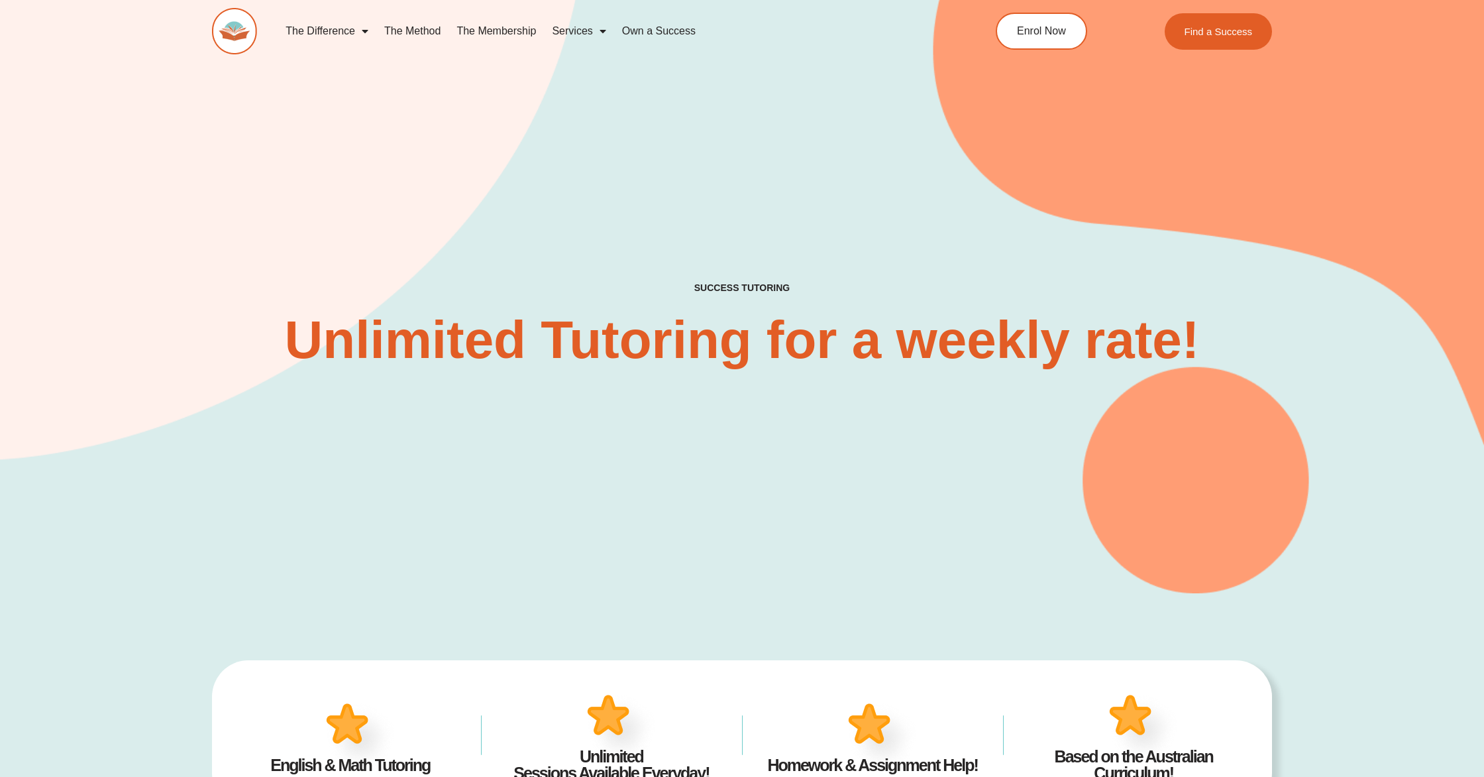
click at [487, 36] on link "The Membership" at bounding box center [496, 31] width 95 height 30
click at [487, 35] on link "The Membership" at bounding box center [496, 31] width 95 height 30
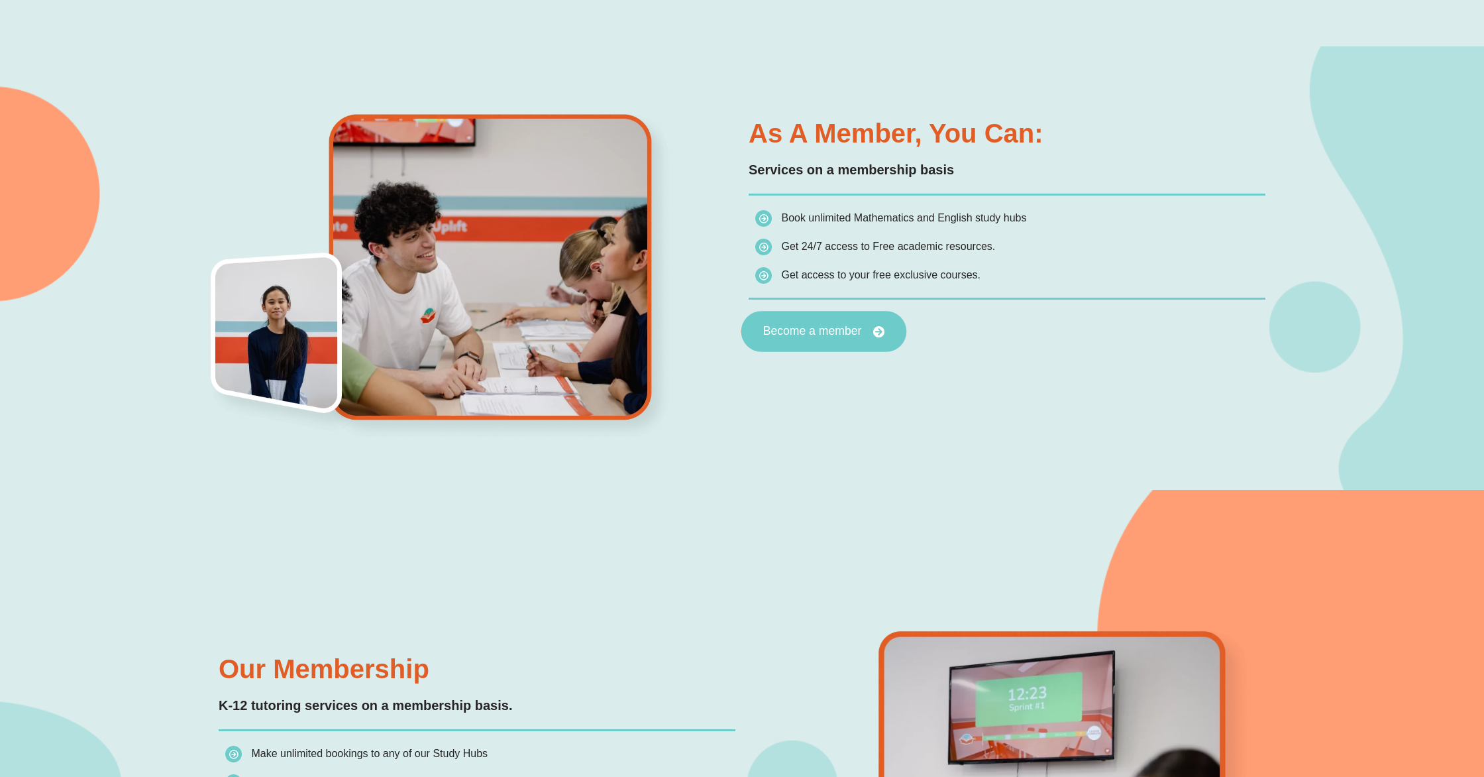
scroll to position [829, 0]
click at [809, 329] on span "Become a member" at bounding box center [812, 332] width 99 height 12
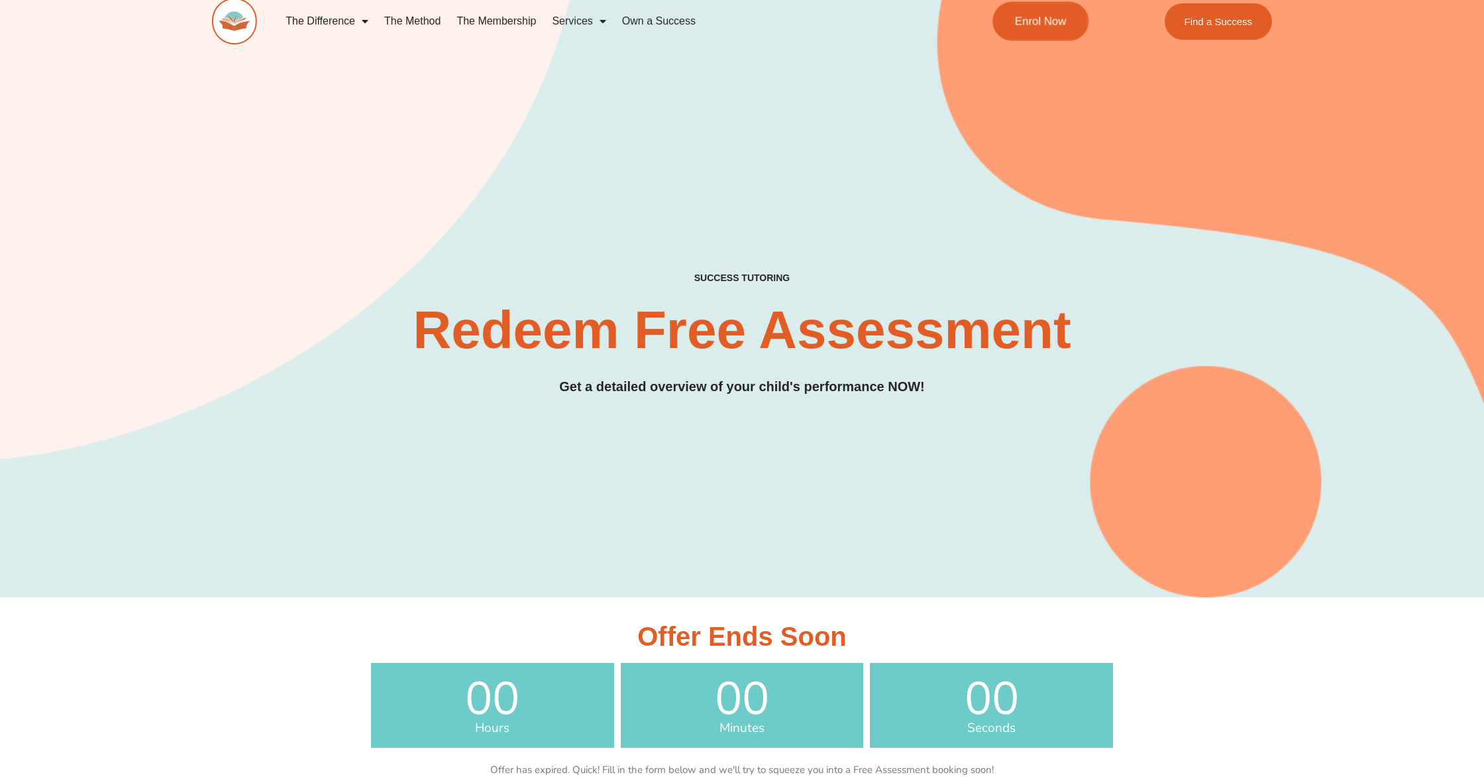
click at [1045, 30] on link "Enrol Now" at bounding box center [1041, 21] width 96 height 39
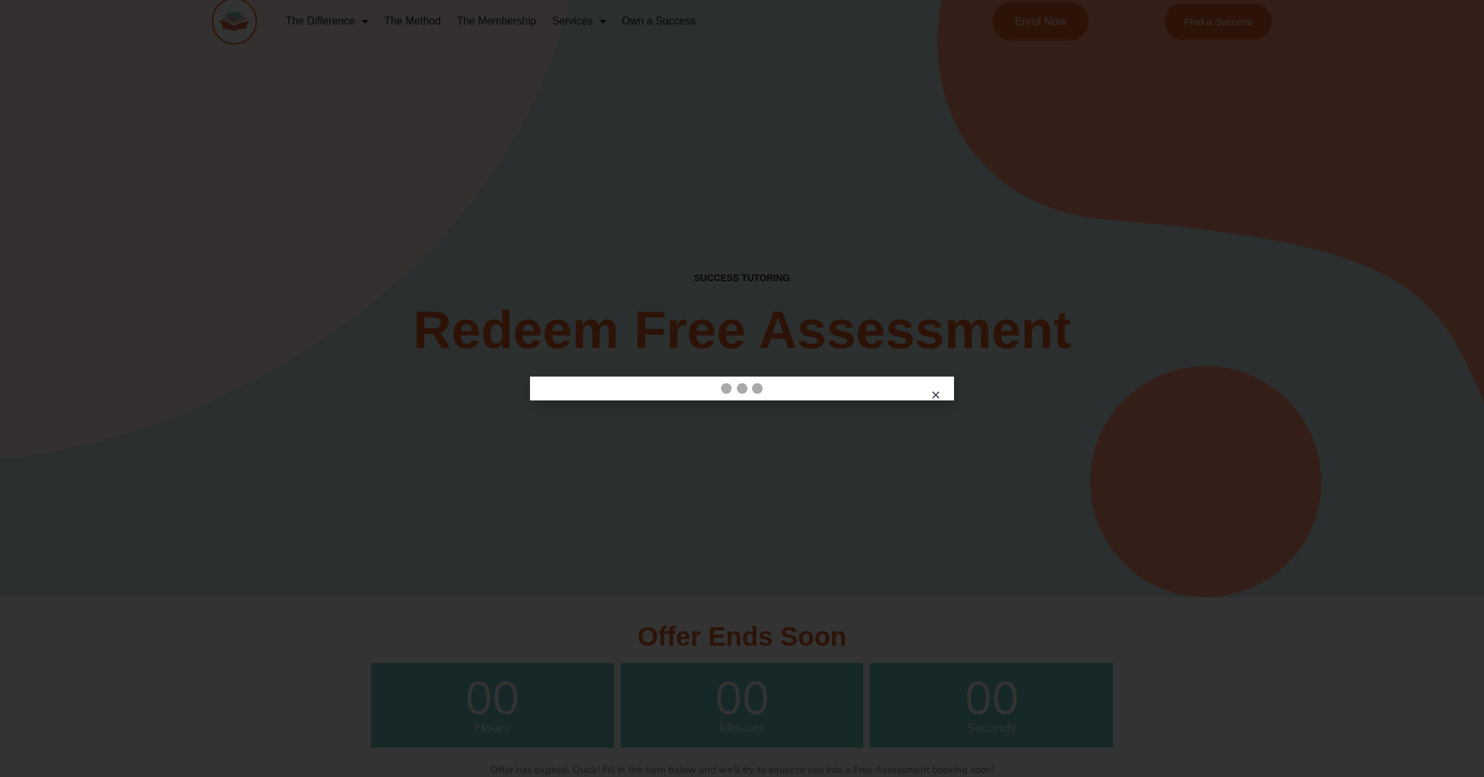
scroll to position [5, 0]
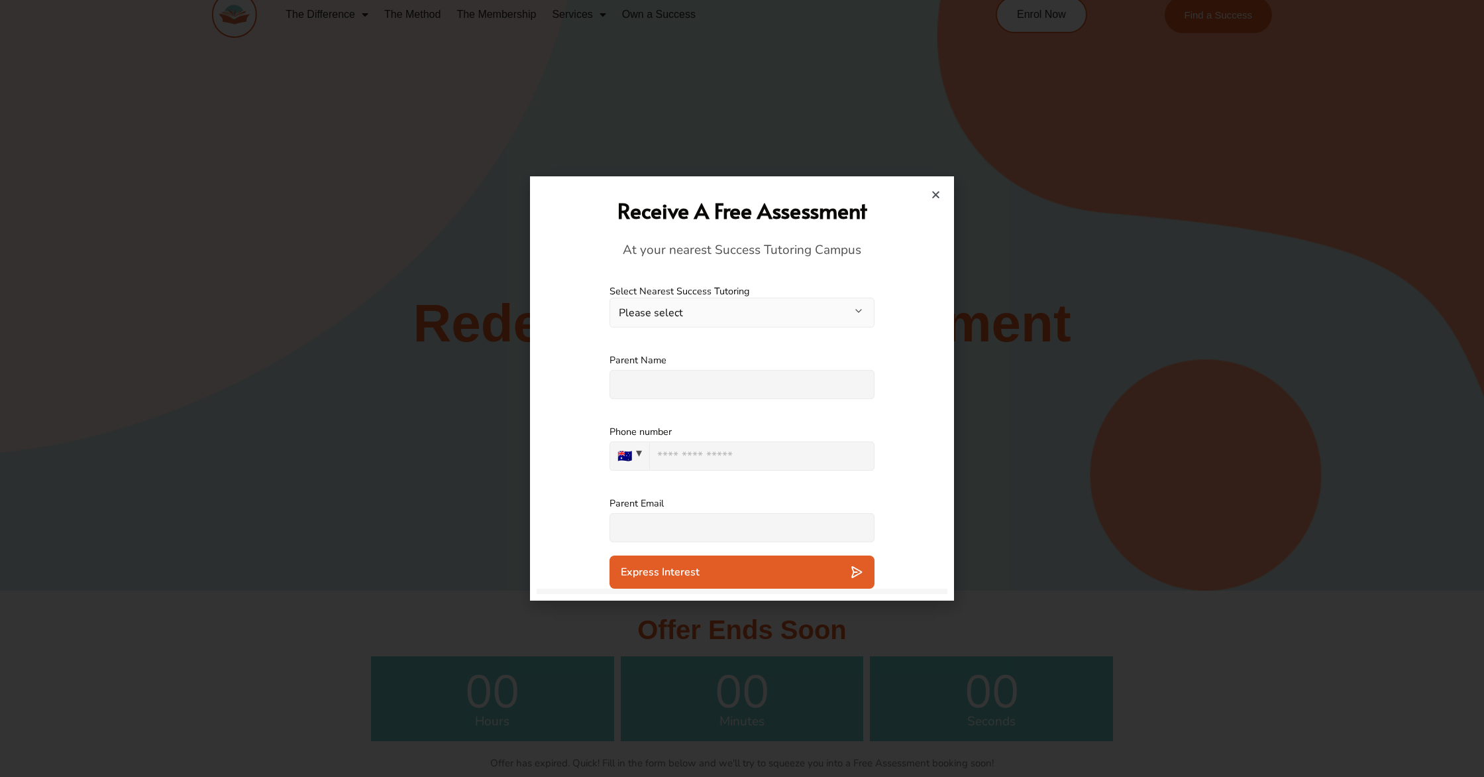
click at [936, 191] on icon "Close" at bounding box center [936, 195] width 10 height 10
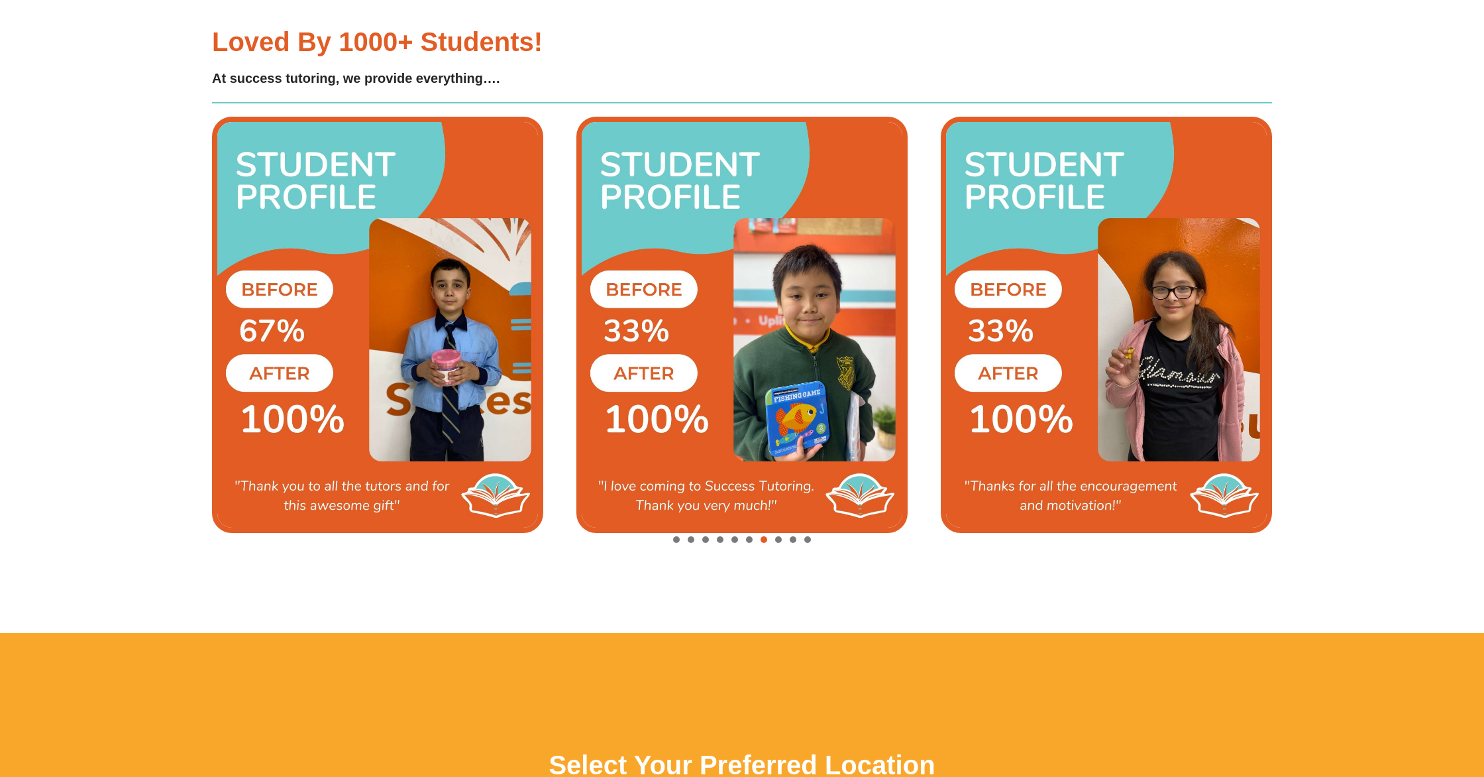
scroll to position [3432, 0]
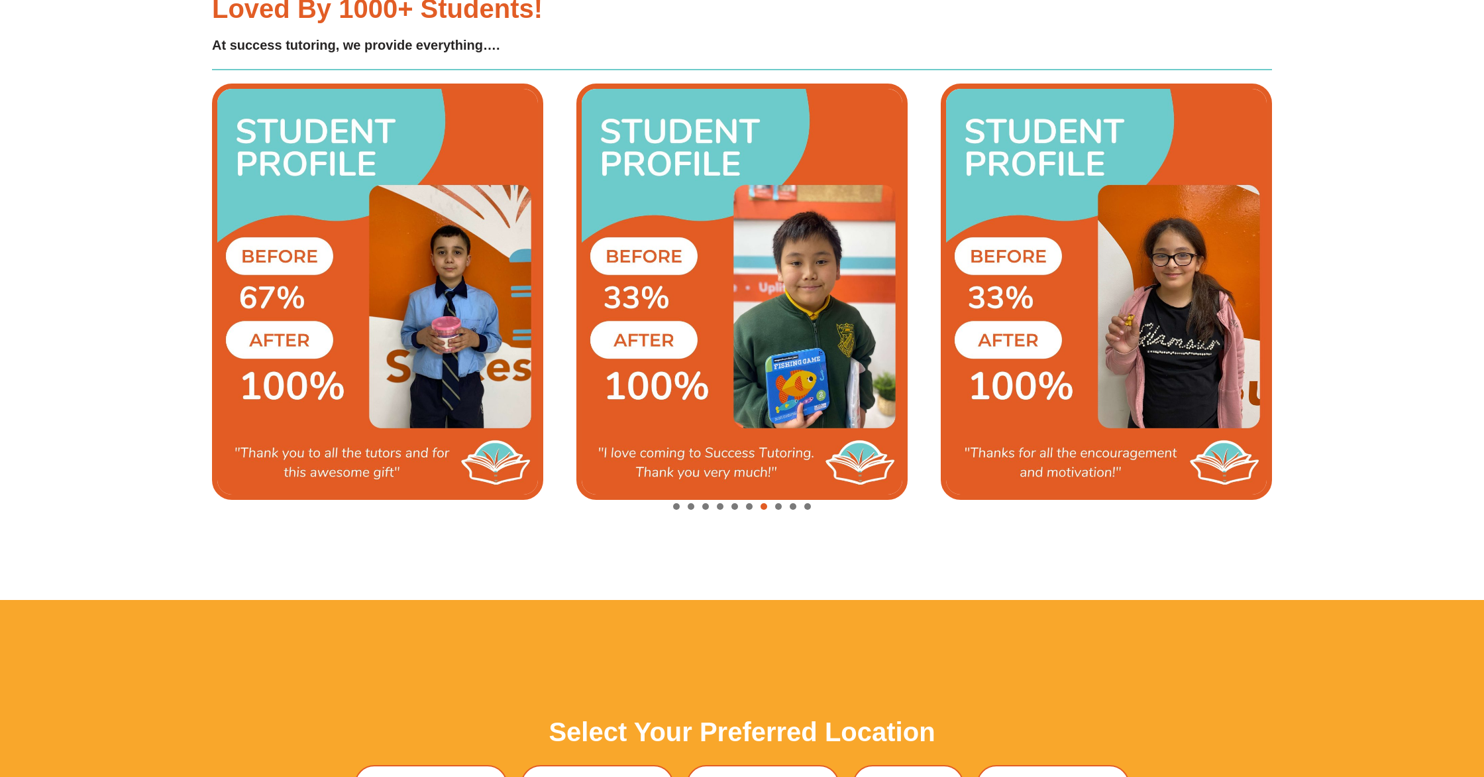
click at [1015, 267] on img "9 / 10" at bounding box center [1106, 292] width 331 height 416
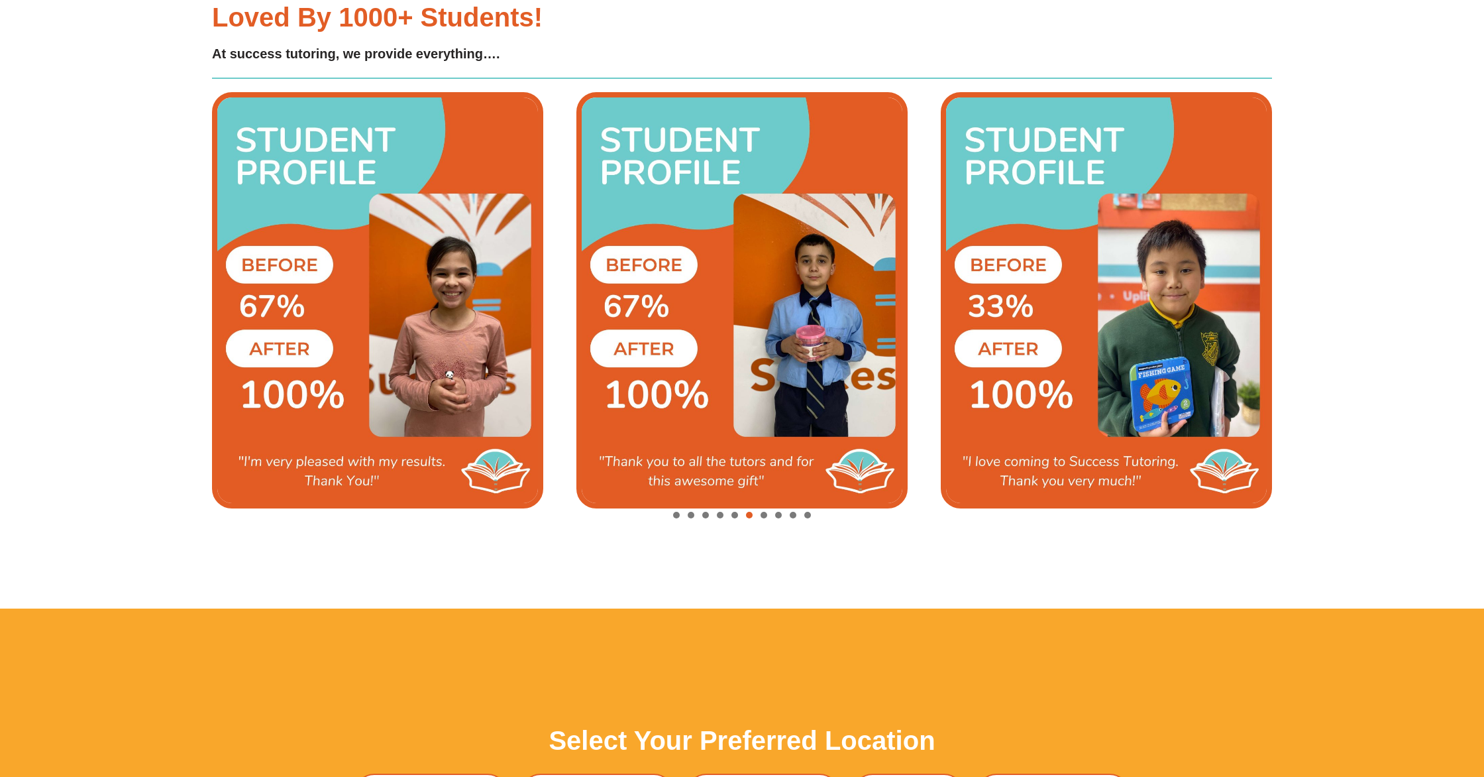
click at [1015, 267] on img "8 / 10" at bounding box center [1106, 300] width 331 height 416
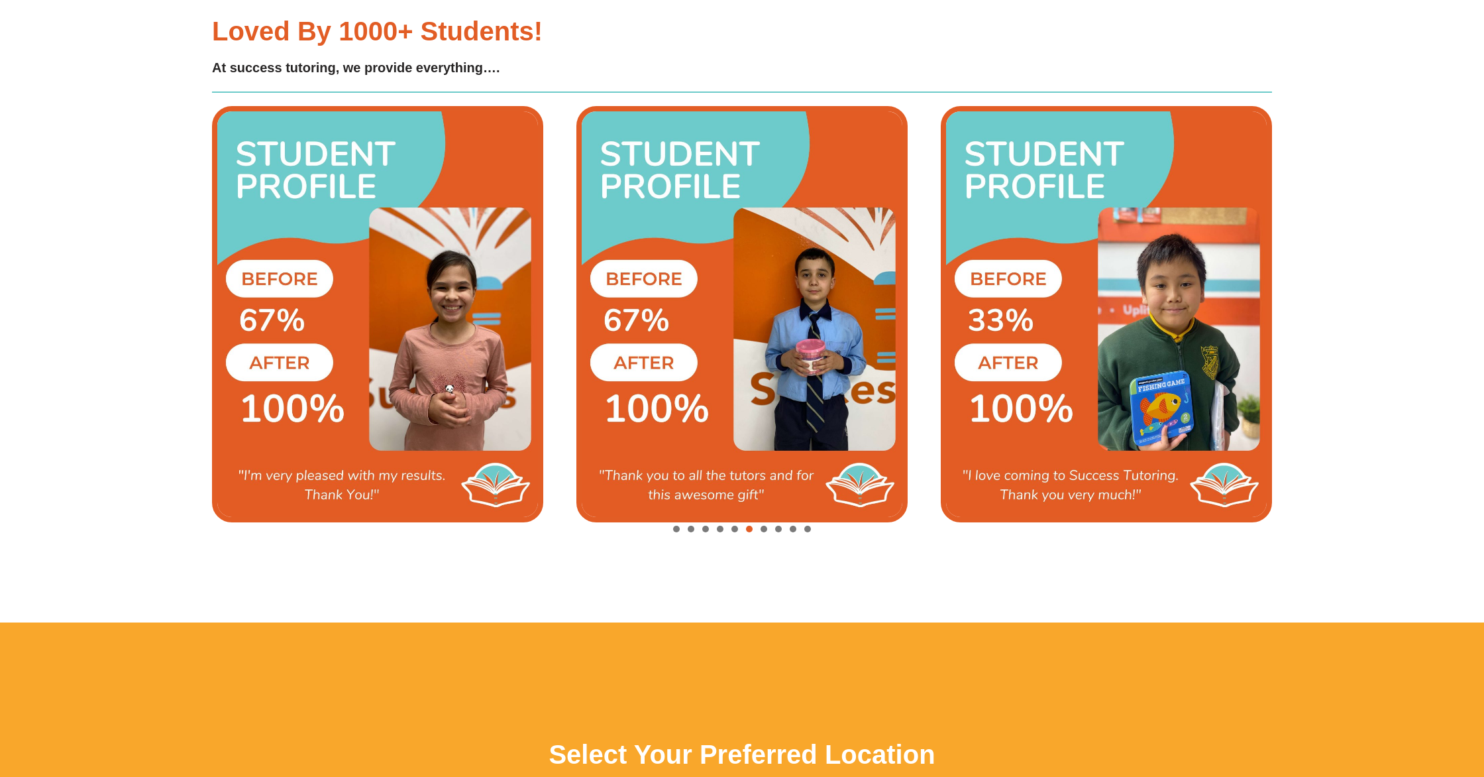
click at [1015, 267] on img "8 / 10" at bounding box center [1106, 314] width 331 height 416
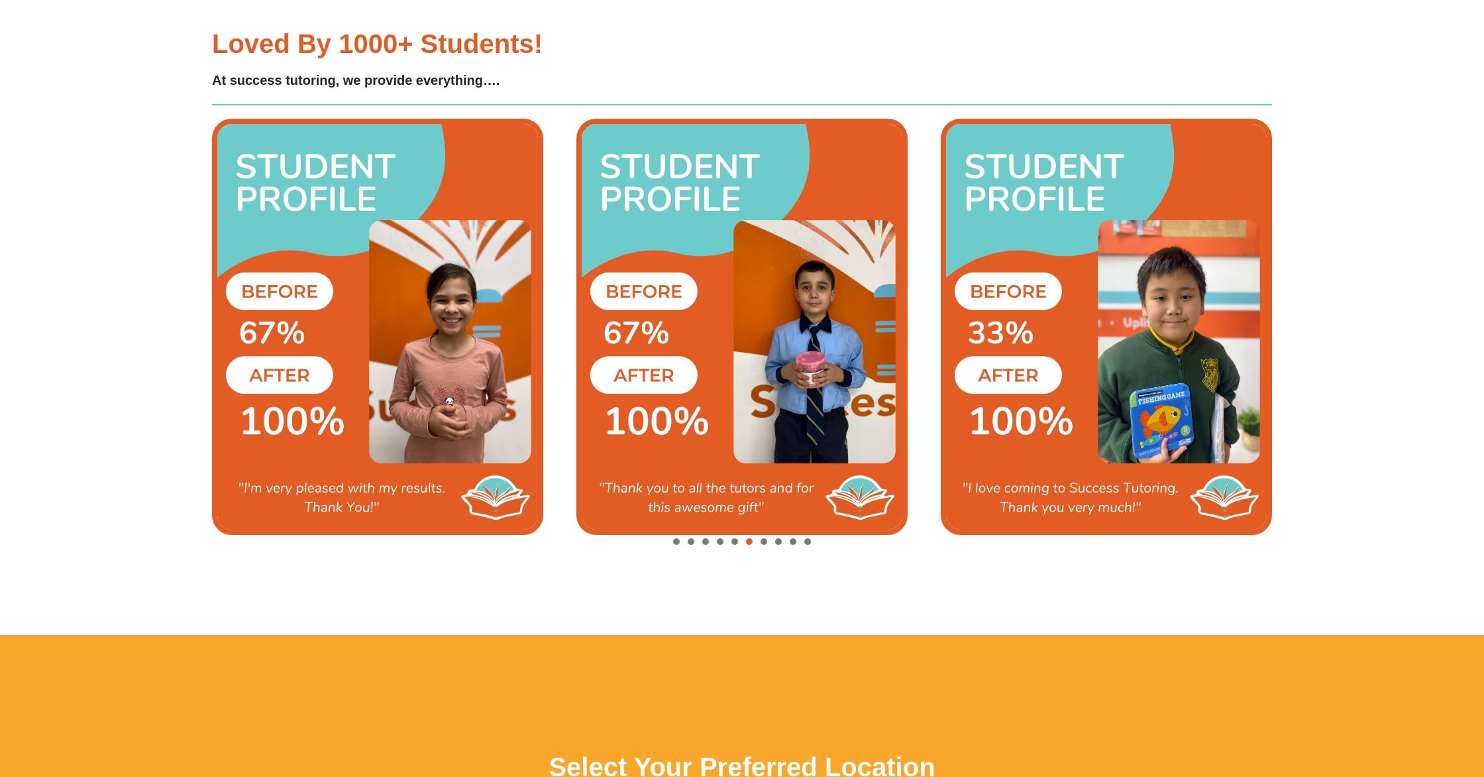
scroll to position [3436, 0]
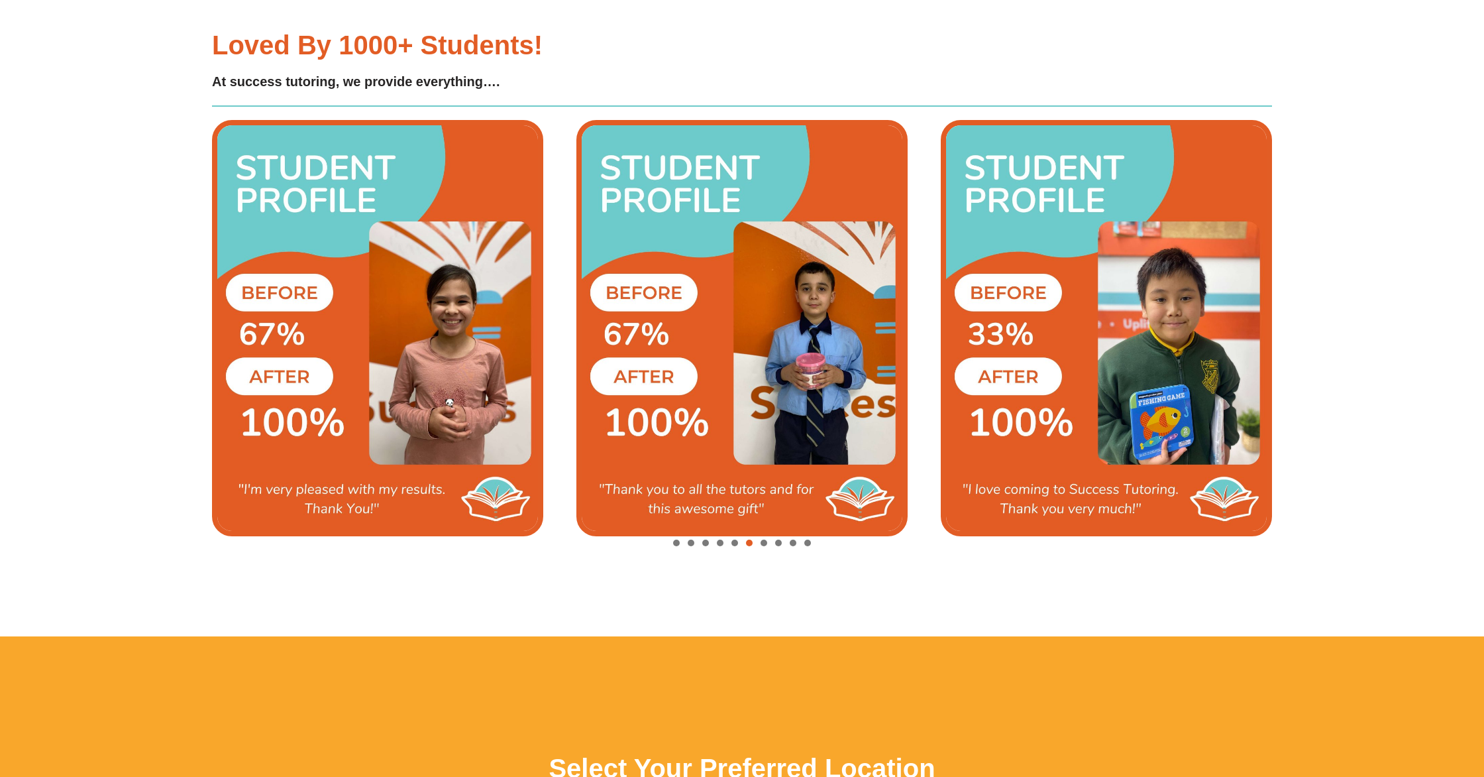
click at [1095, 270] on img "8 / 10" at bounding box center [1106, 328] width 331 height 416
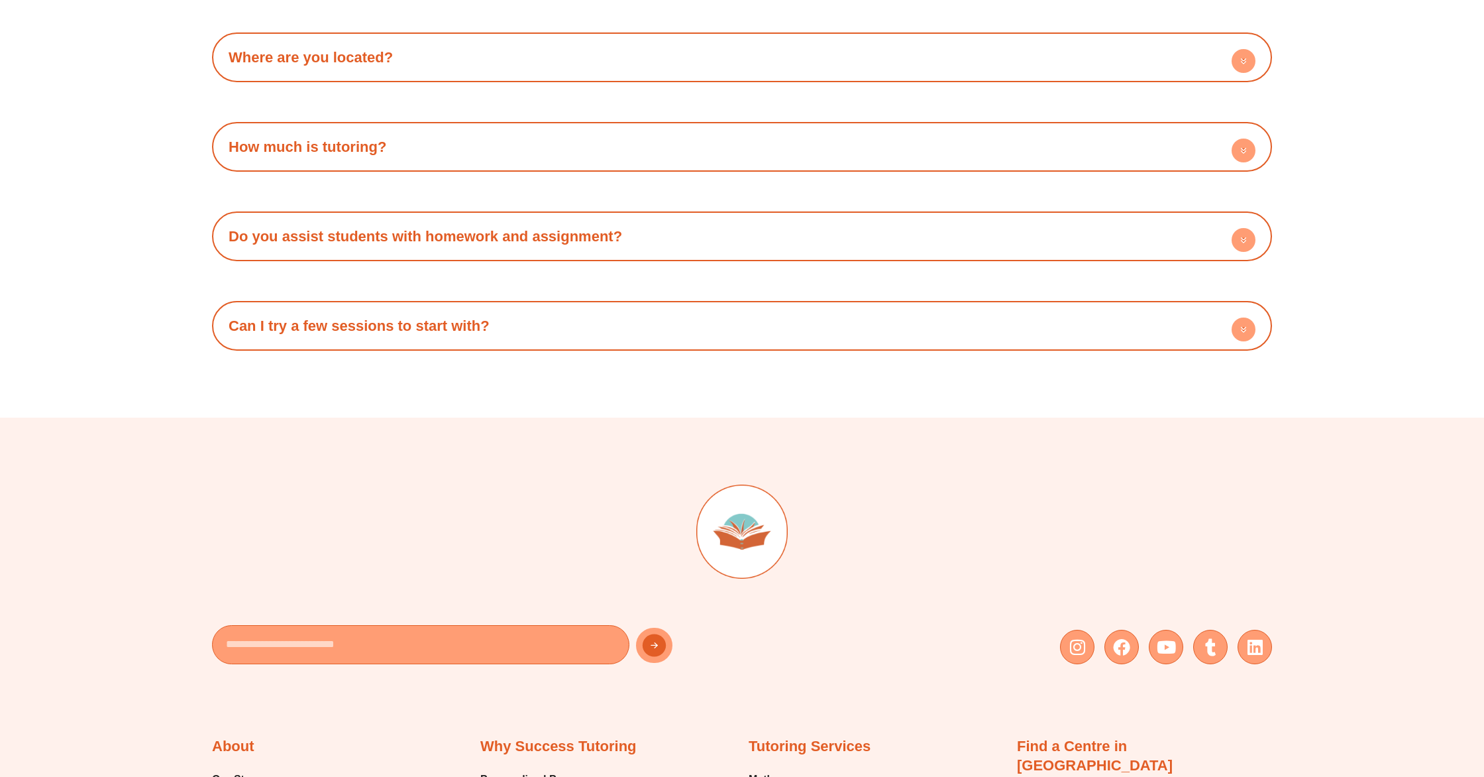
scroll to position [4752, 0]
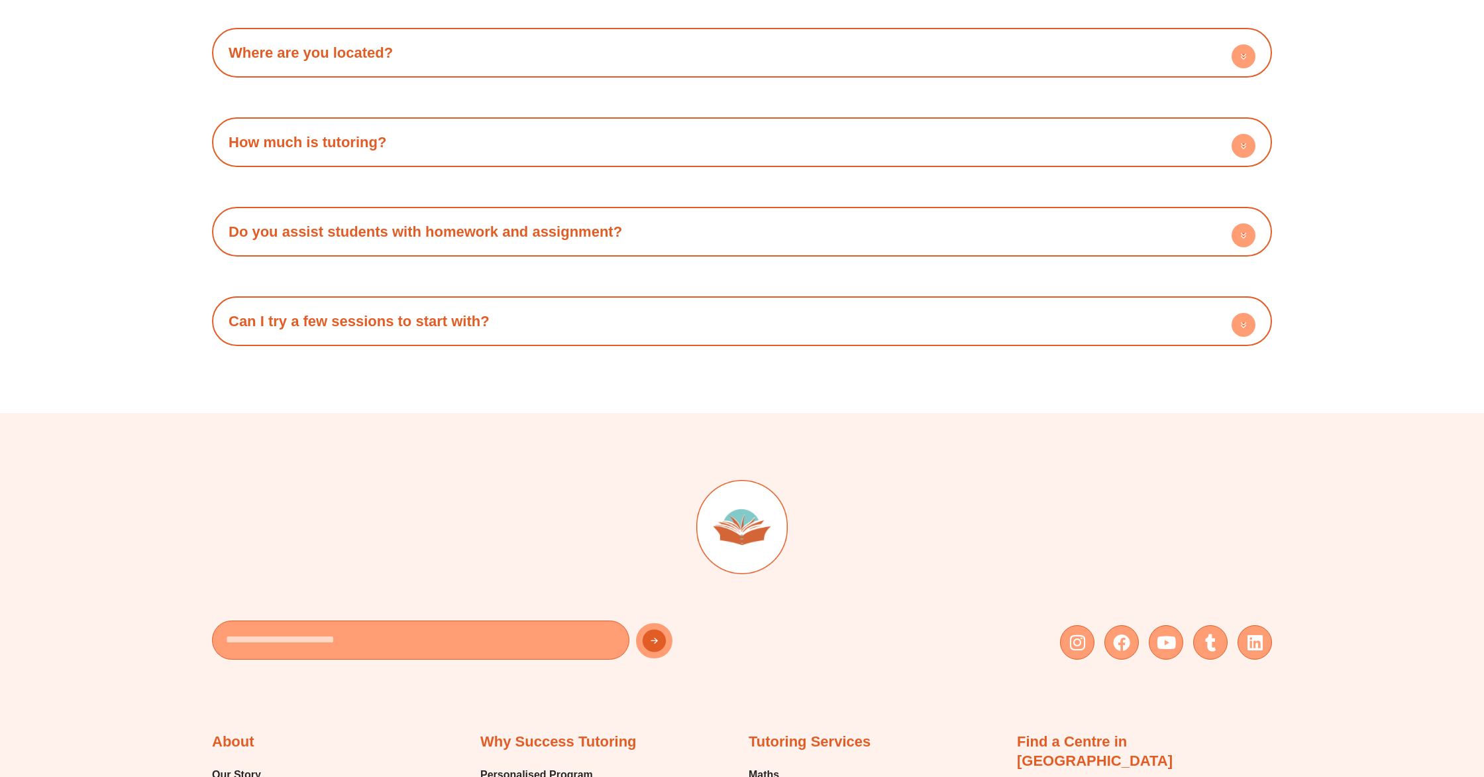
click at [339, 137] on link "How much is tutoring?" at bounding box center [308, 142] width 158 height 17
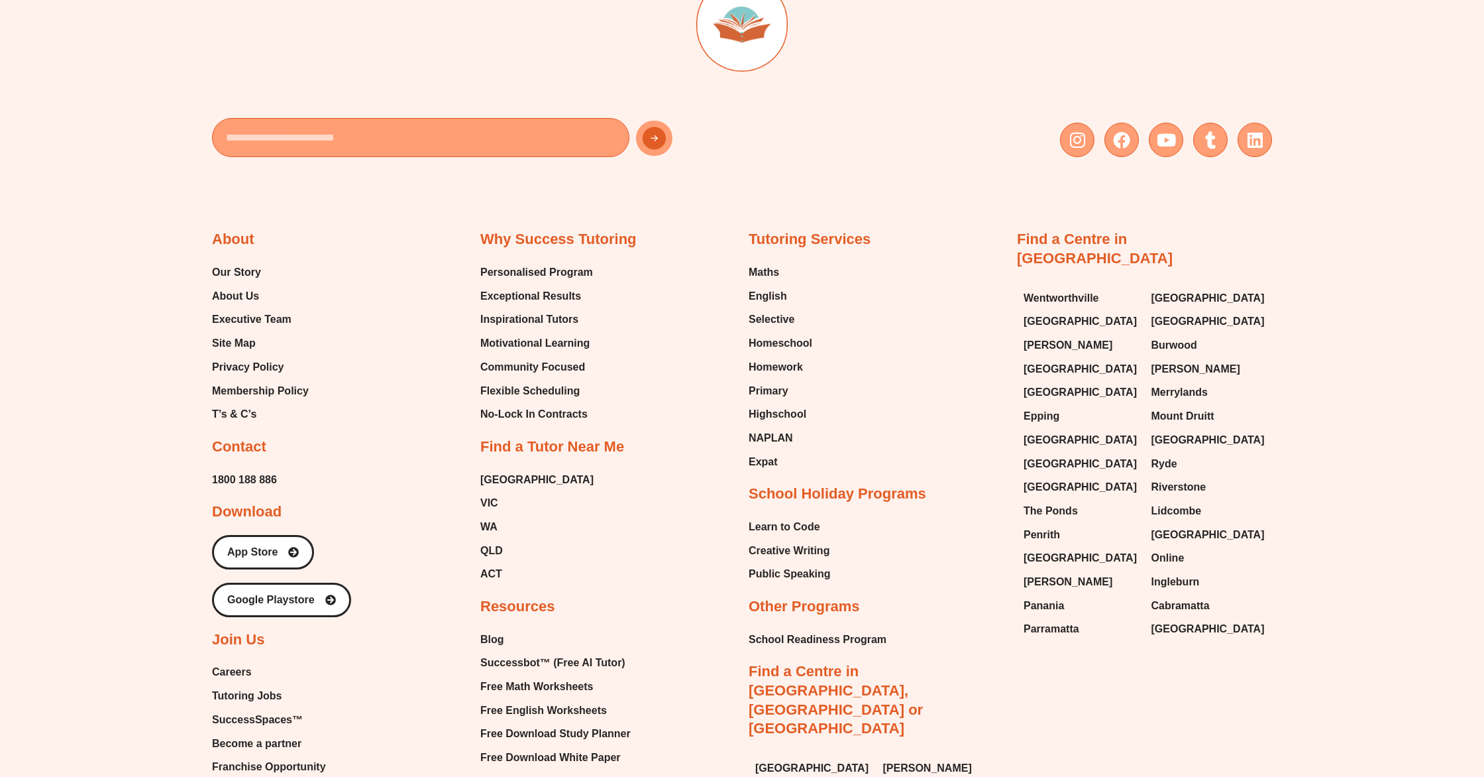
scroll to position [5334, 0]
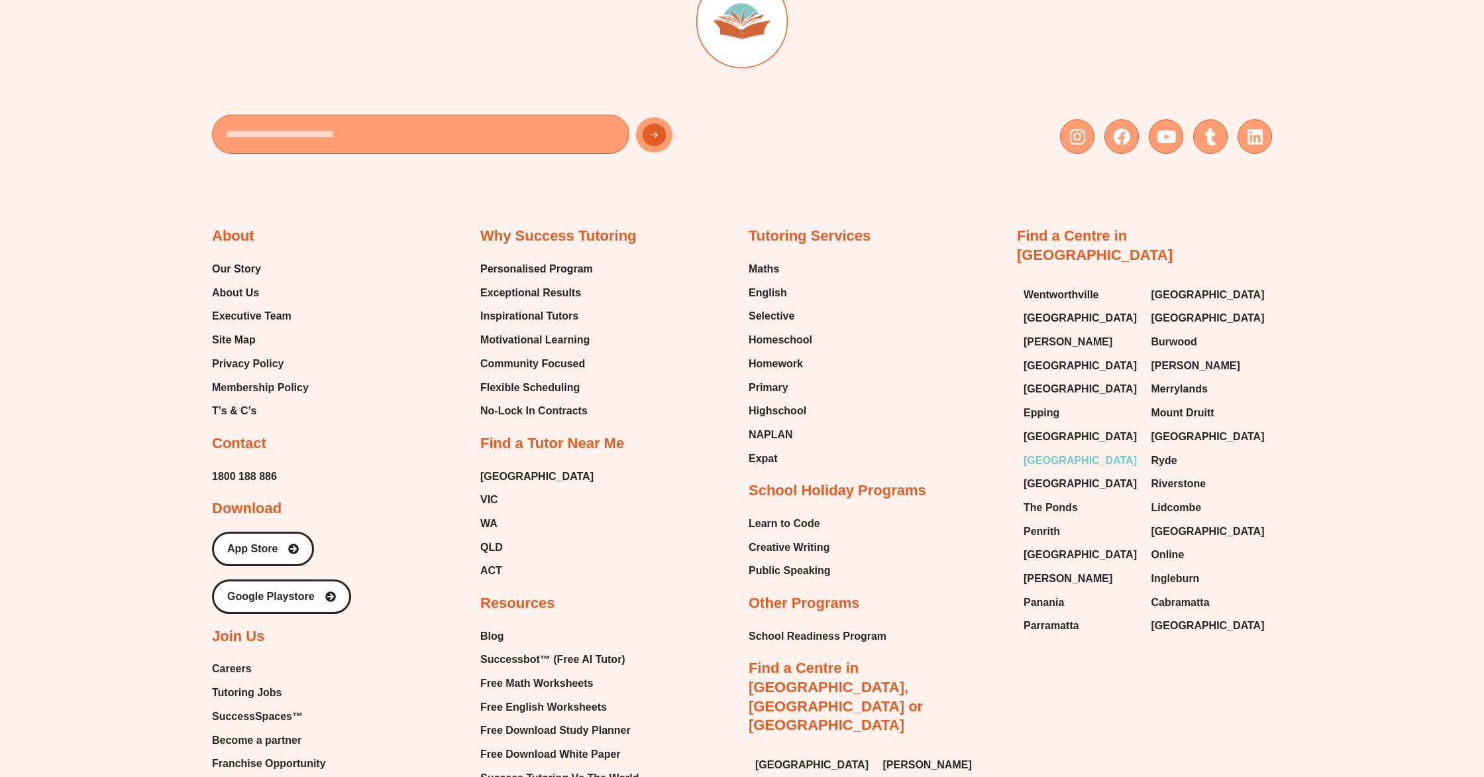
click at [1036, 451] on span "[GEOGRAPHIC_DATA]" at bounding box center [1080, 461] width 113 height 20
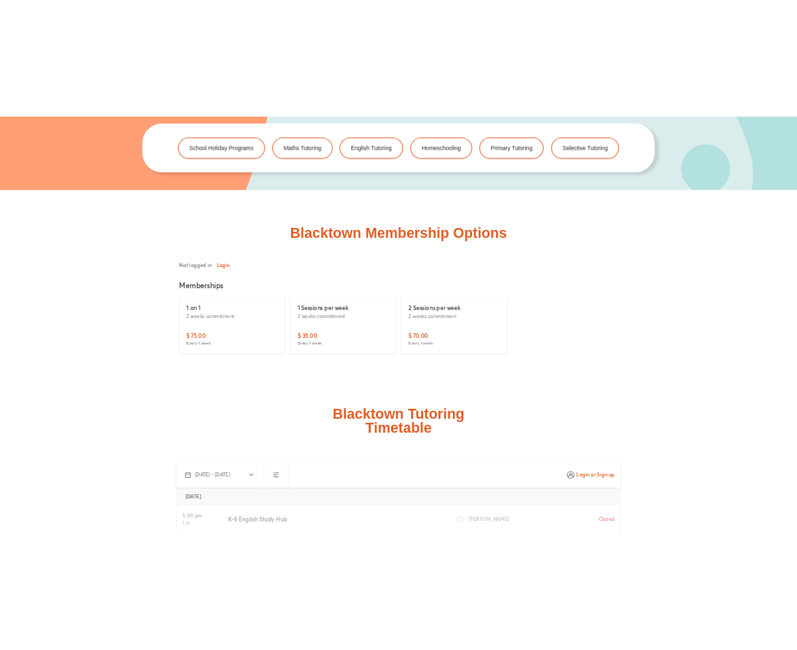
scroll to position [2925, 0]
